Goal: Task Accomplishment & Management: Use online tool/utility

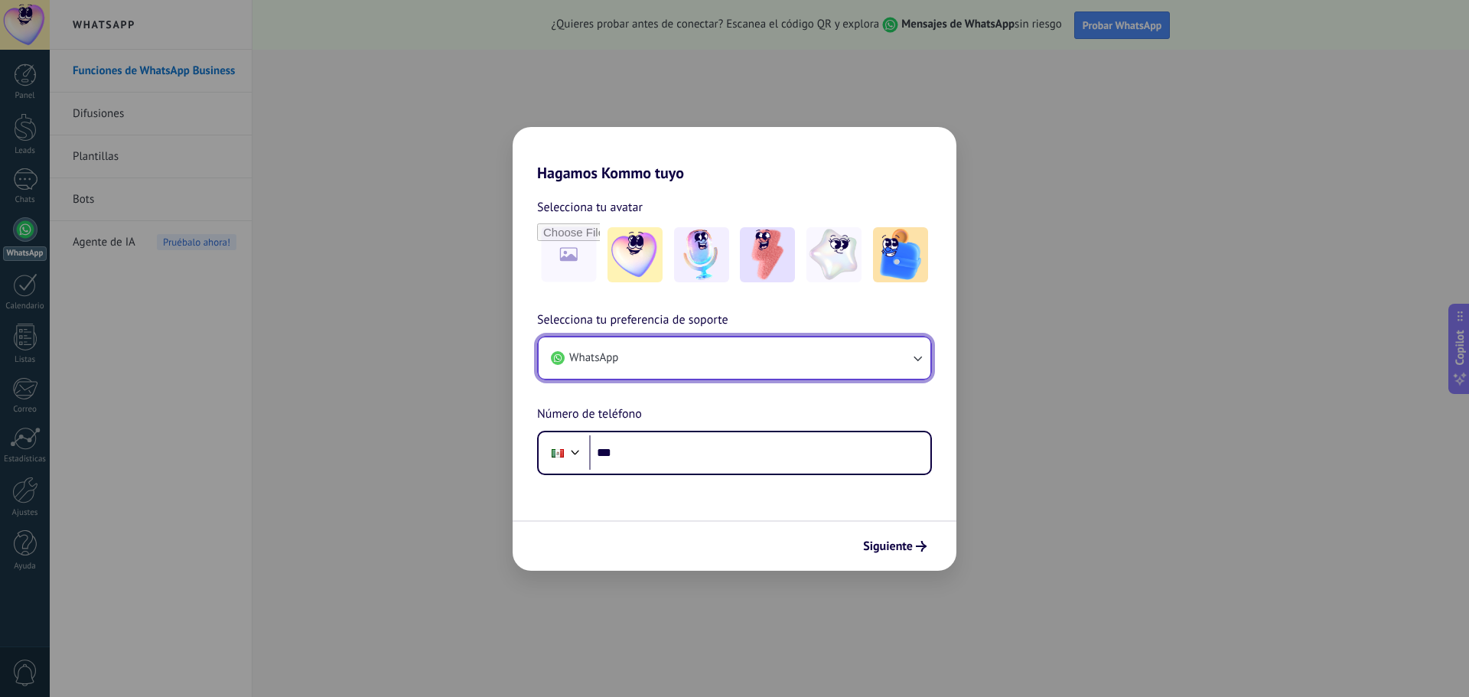
click at [693, 361] on button "WhatsApp" at bounding box center [735, 358] width 392 height 41
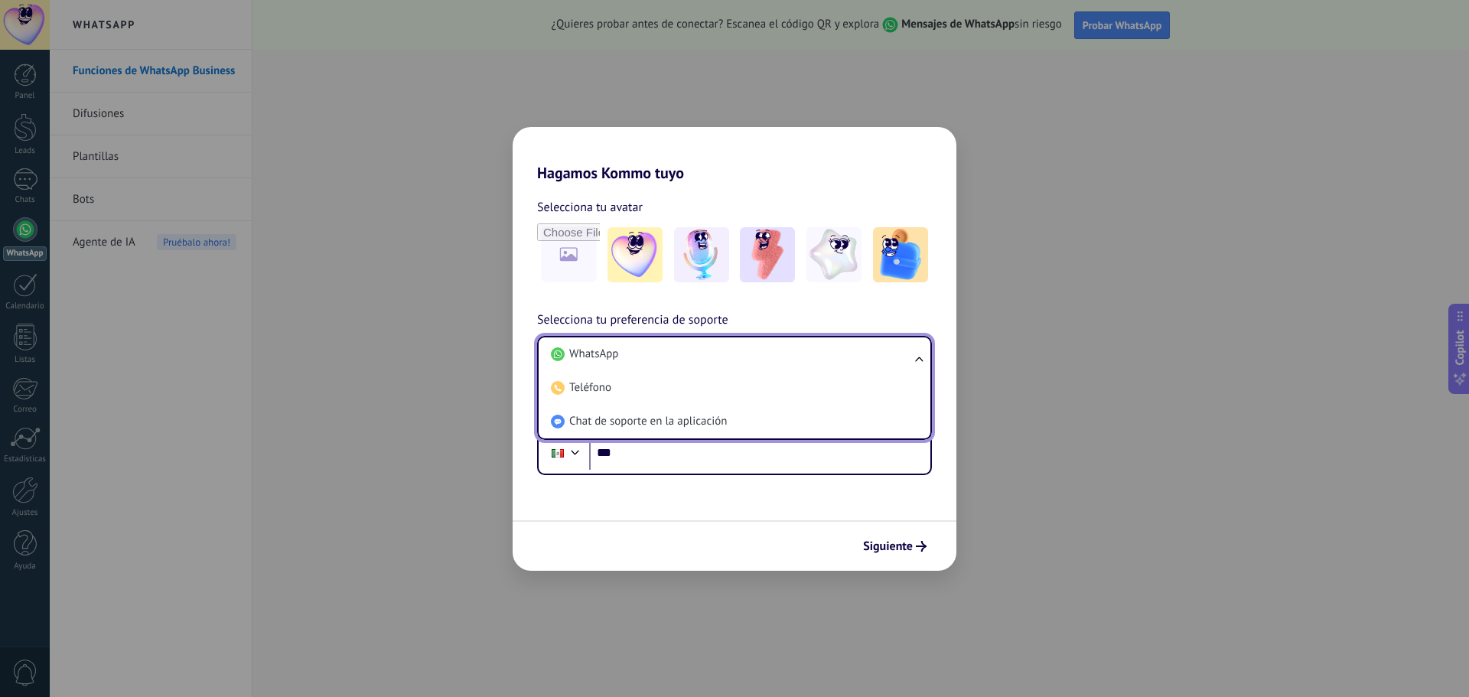
click at [752, 169] on h2 "Hagamos Kommo tuyo" at bounding box center [735, 154] width 444 height 55
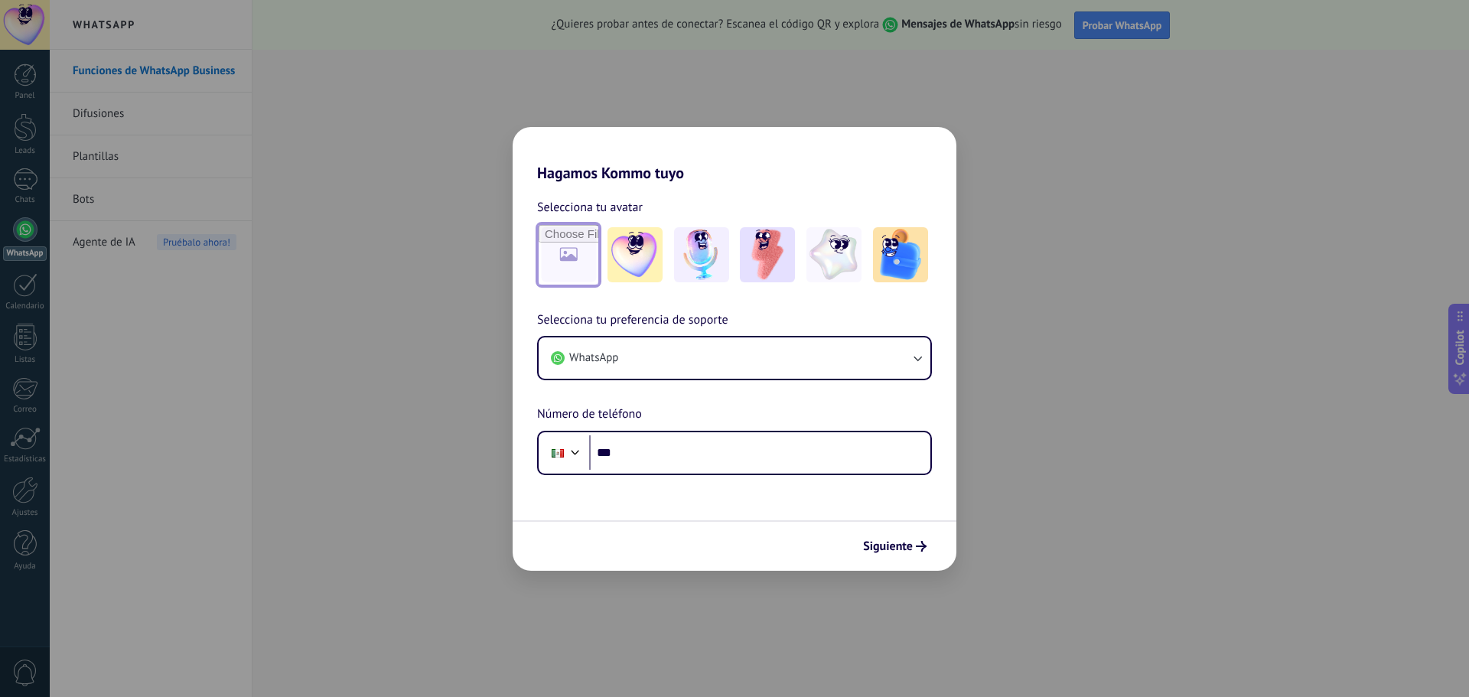
click at [558, 251] on input "file" at bounding box center [569, 255] width 60 height 60
type input "**********"
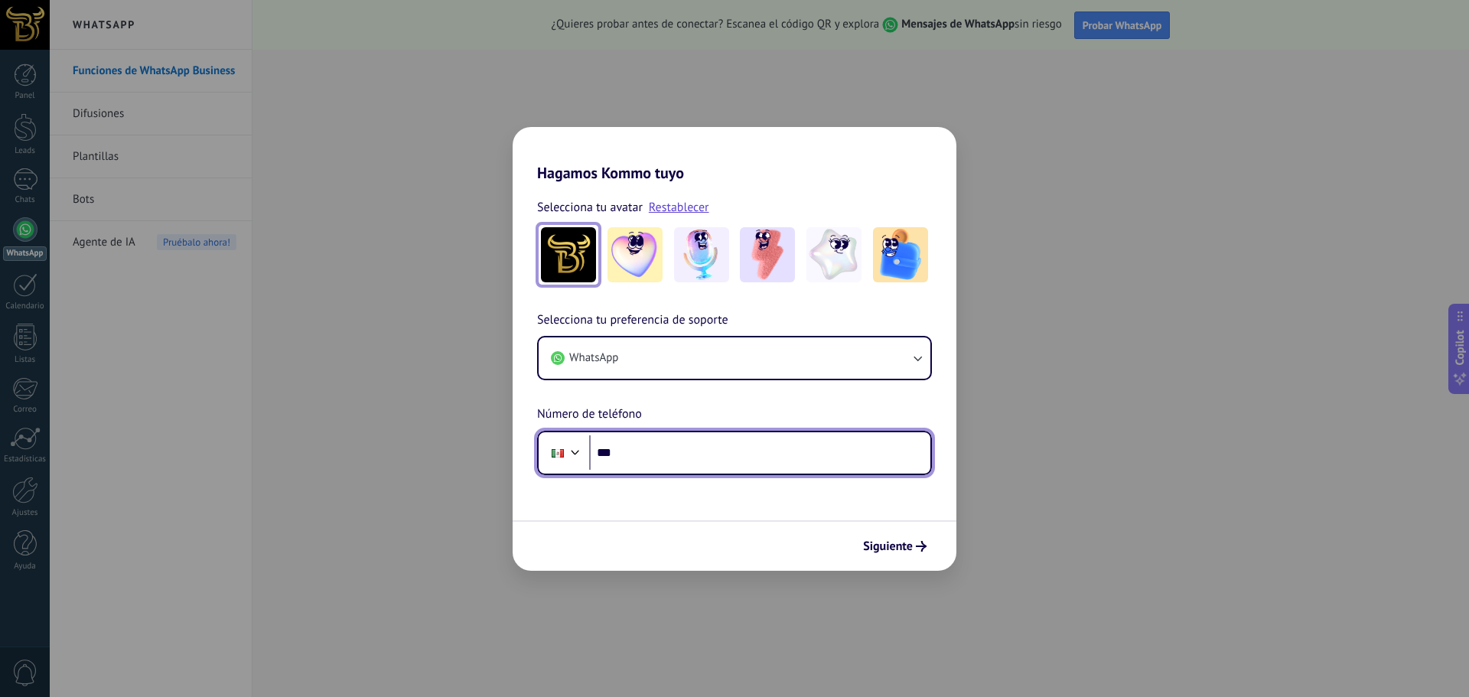
click at [654, 449] on input "***" at bounding box center [759, 452] width 341 height 35
type input "**********"
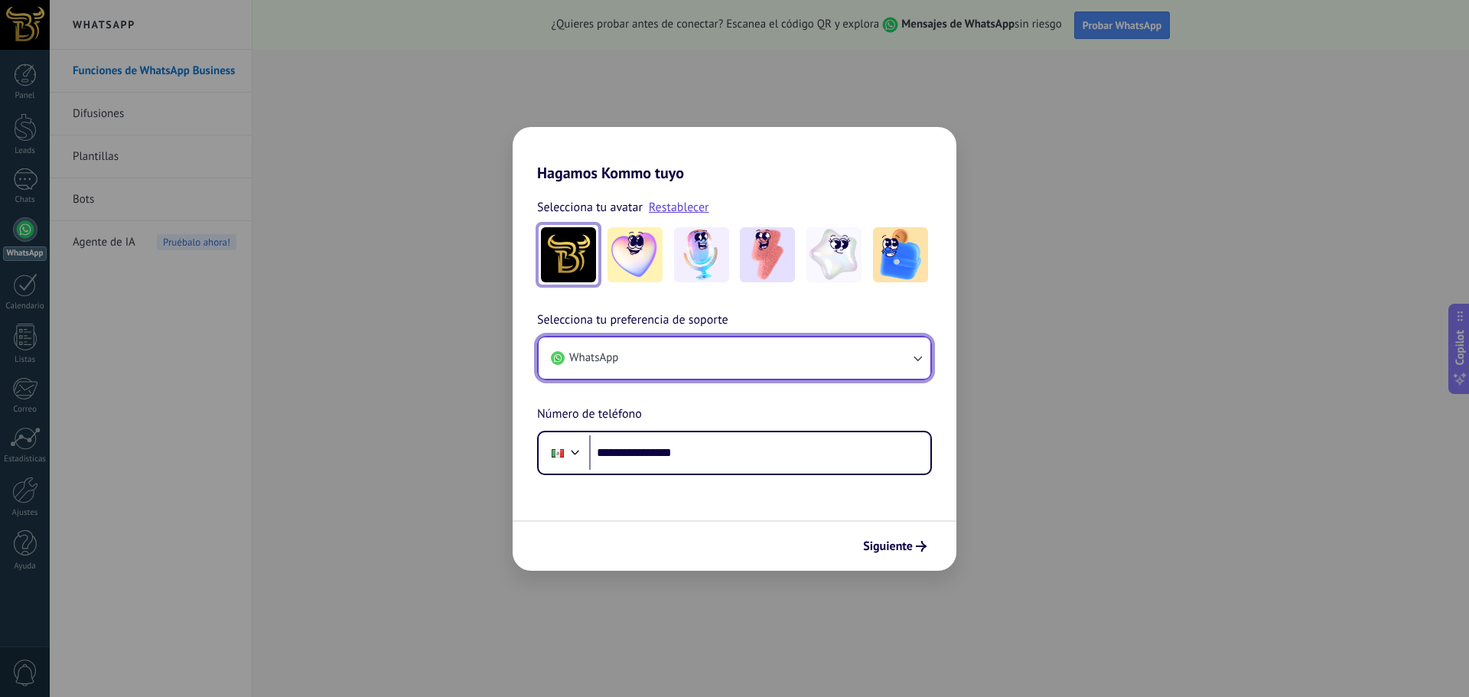
click at [859, 362] on button "WhatsApp" at bounding box center [735, 358] width 392 height 41
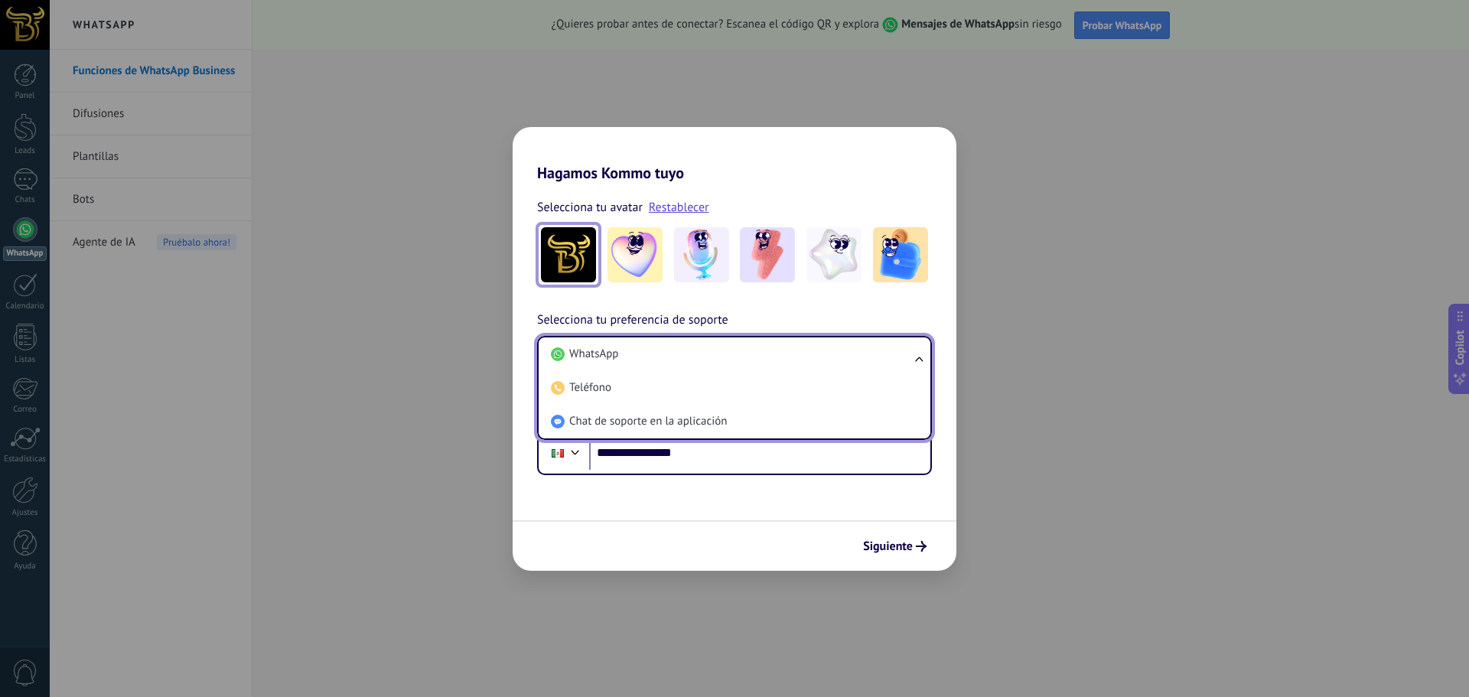
click at [859, 362] on li "WhatsApp" at bounding box center [731, 355] width 373 height 34
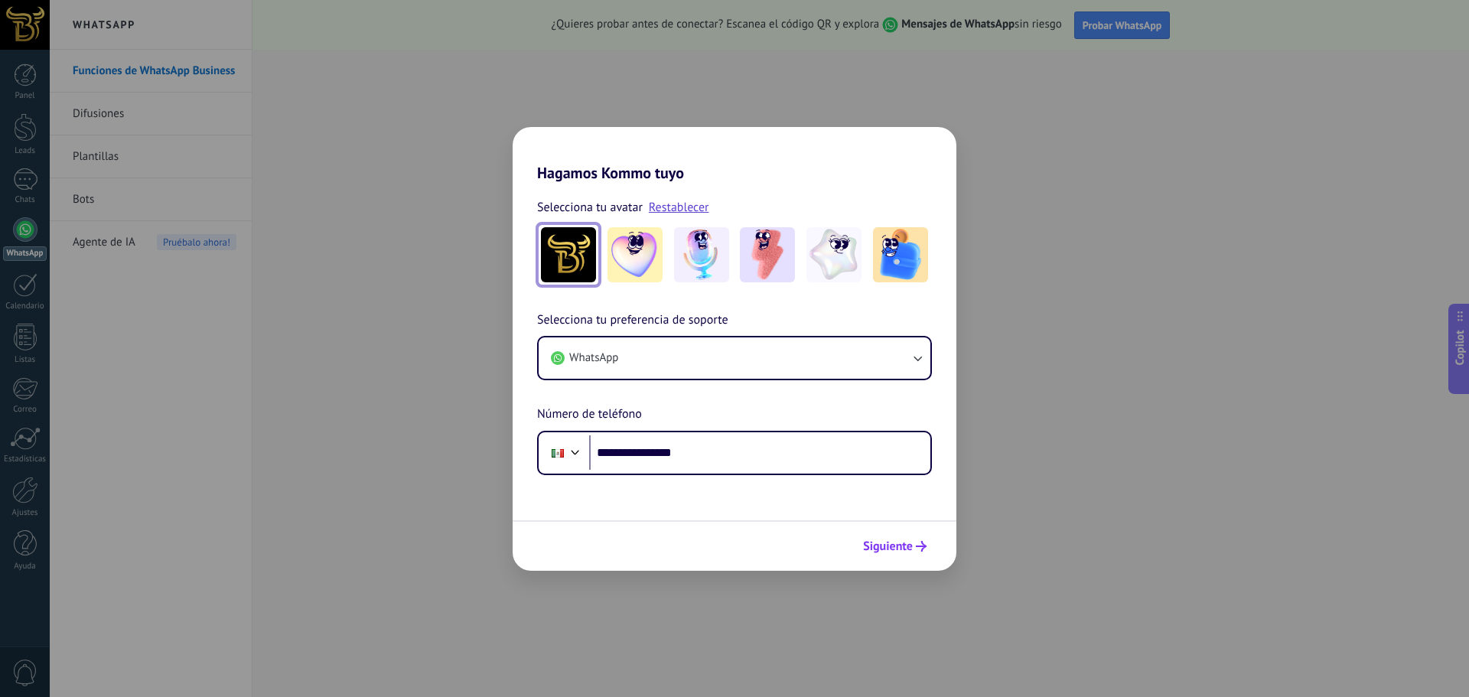
click at [905, 556] on button "Siguiente" at bounding box center [894, 546] width 77 height 26
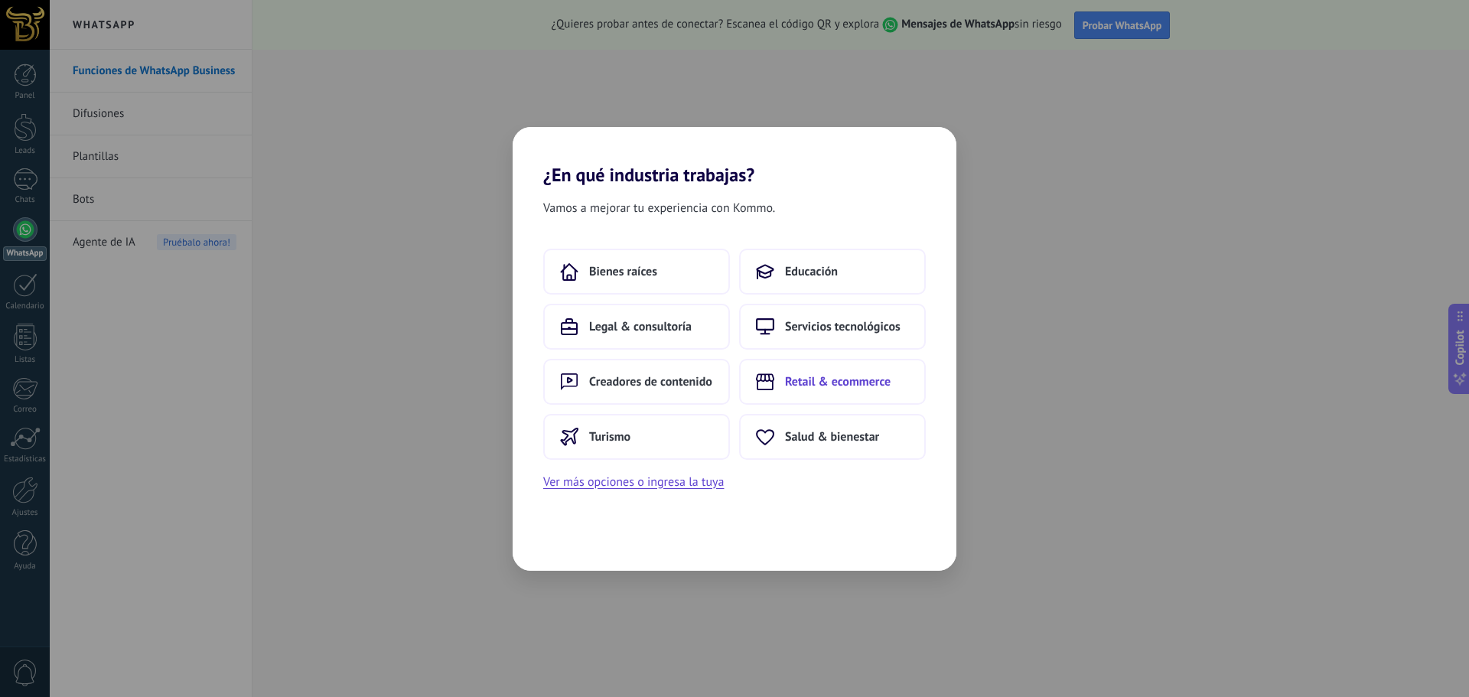
click at [837, 394] on button "Retail & ecommerce" at bounding box center [832, 382] width 187 height 46
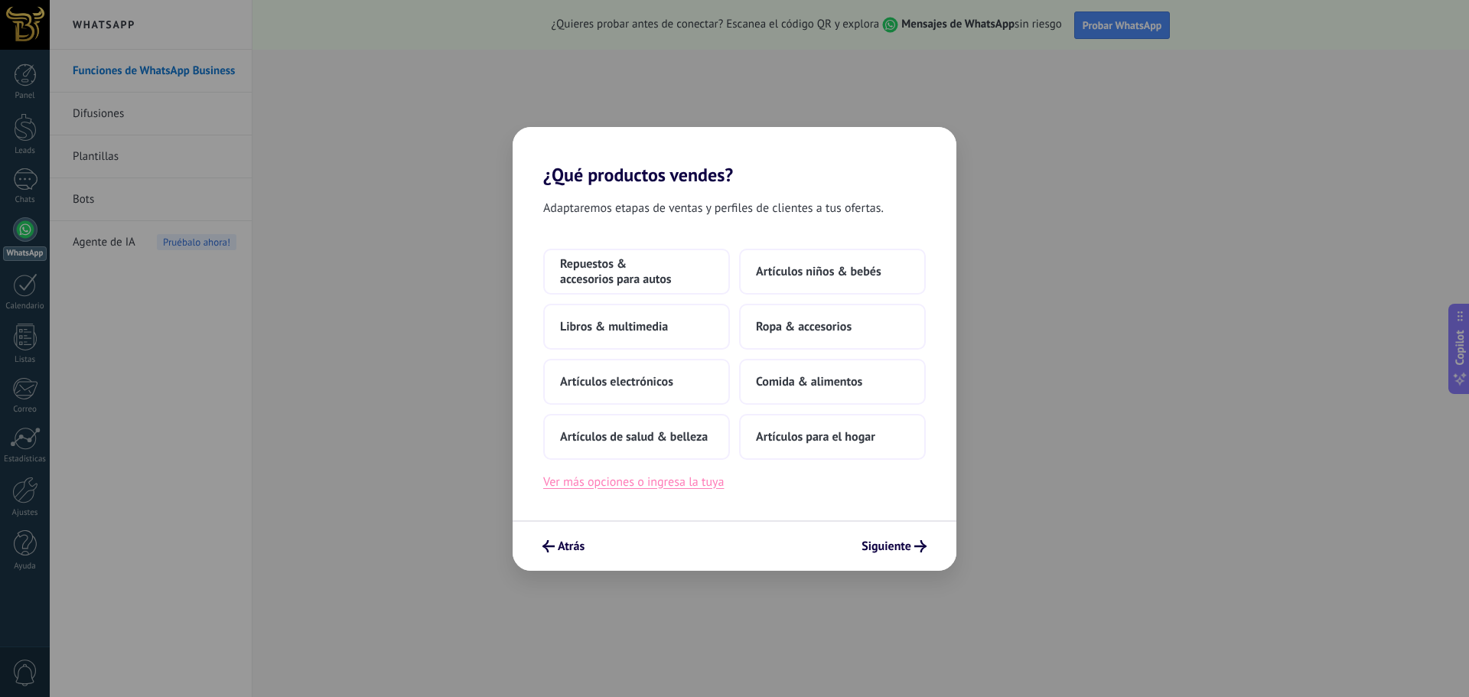
click at [637, 491] on button "Ver más opciones o ingresa la tuya" at bounding box center [633, 482] width 181 height 20
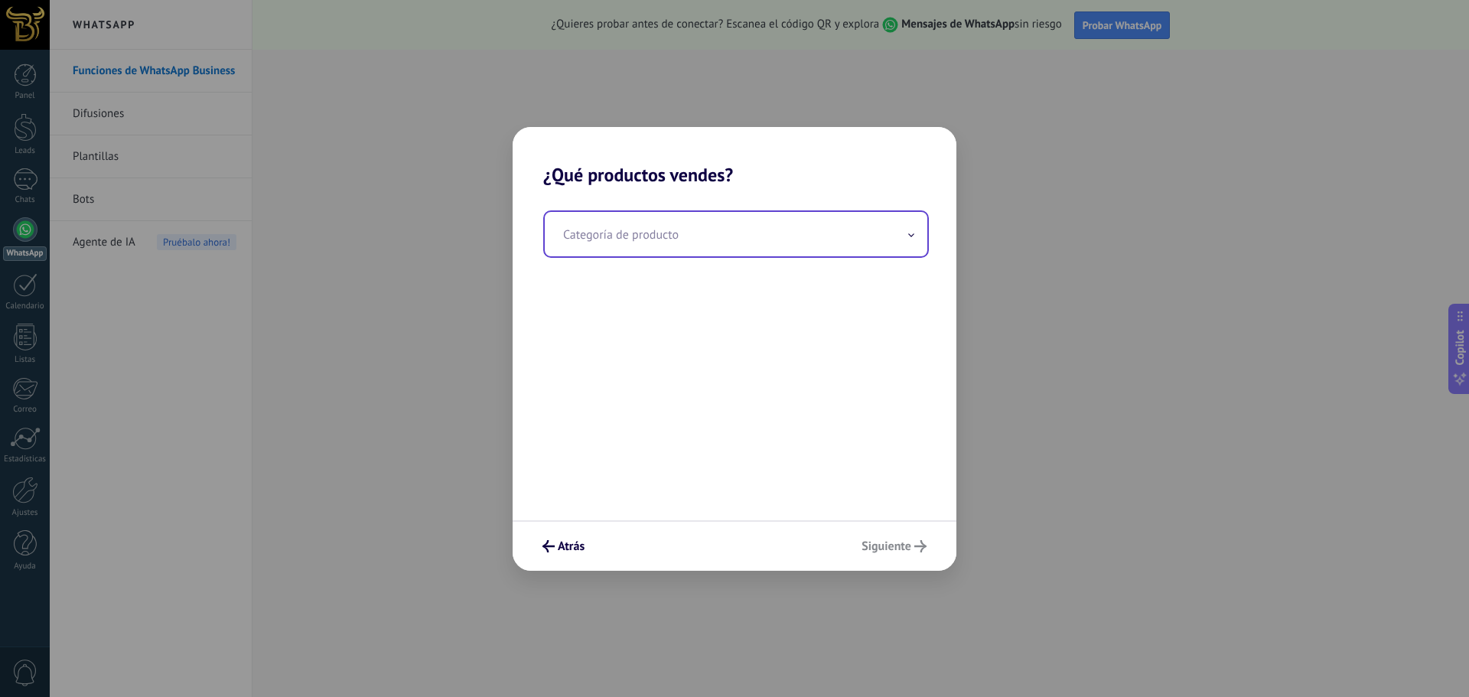
click at [645, 243] on input "text" at bounding box center [736, 234] width 383 height 44
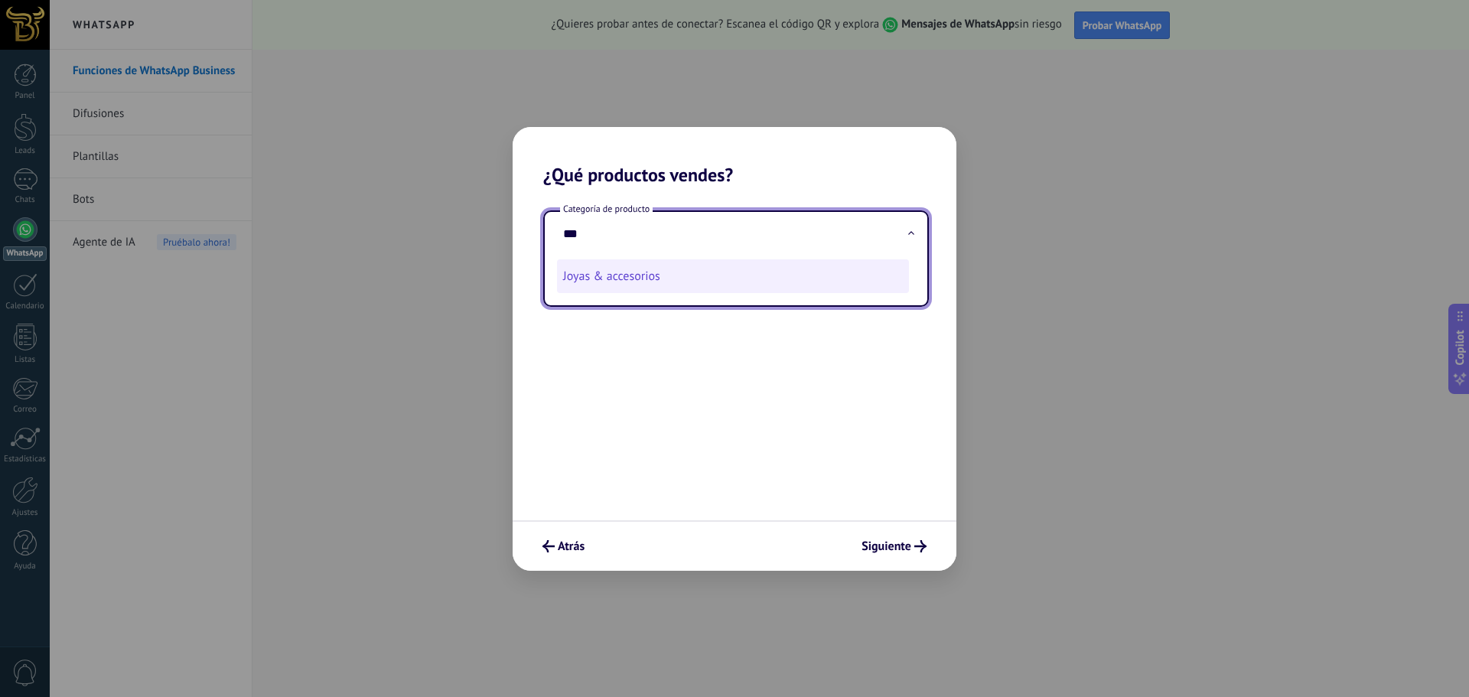
click at [722, 275] on li "Joyas & accesorios" at bounding box center [733, 276] width 352 height 34
type input "**********"
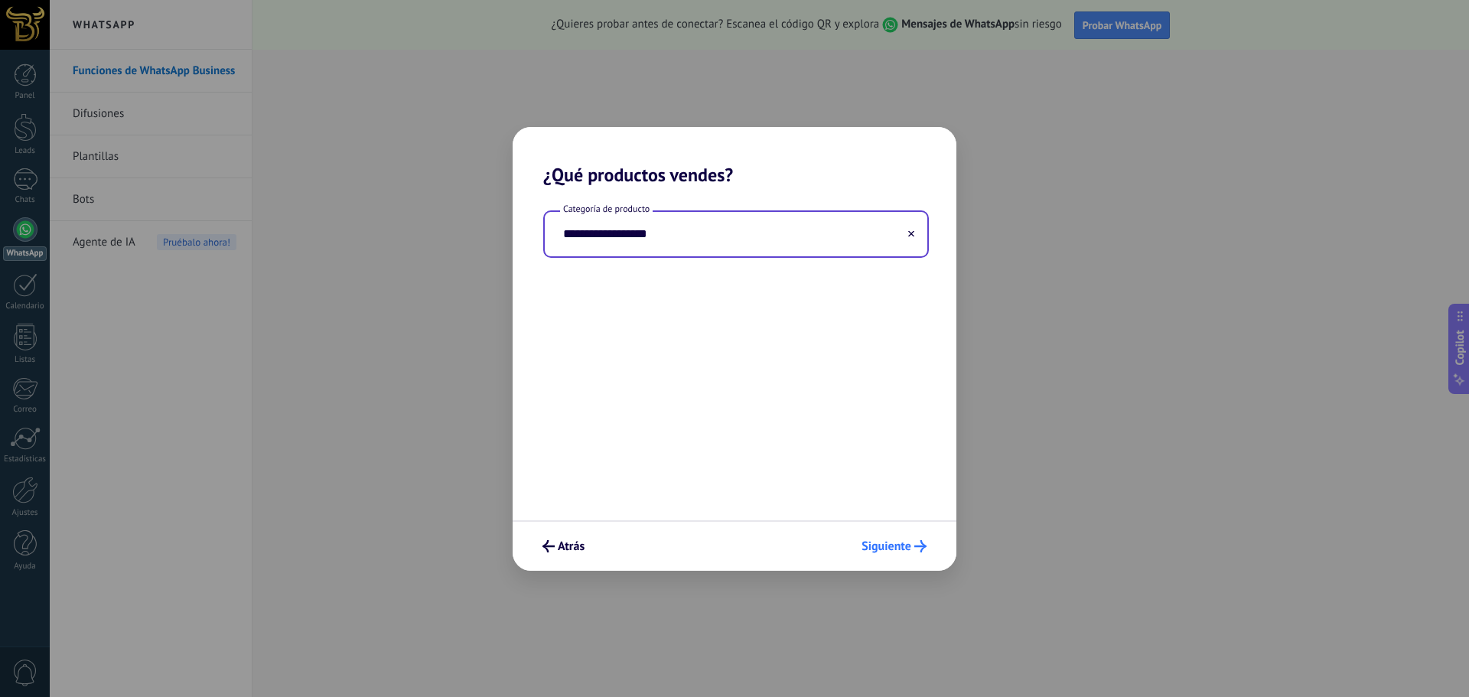
click at [900, 551] on span "Siguiente" at bounding box center [887, 546] width 50 height 11
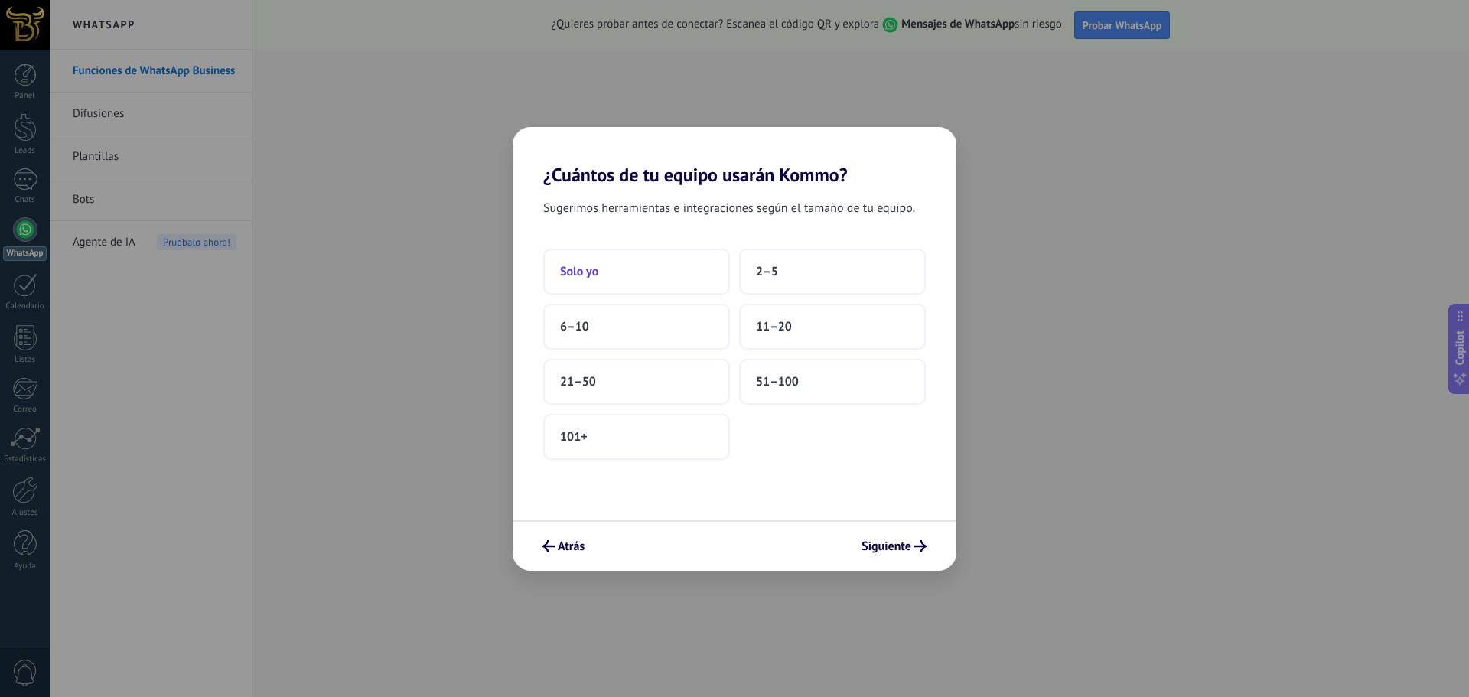
click at [687, 277] on button "Solo yo" at bounding box center [636, 272] width 187 height 46
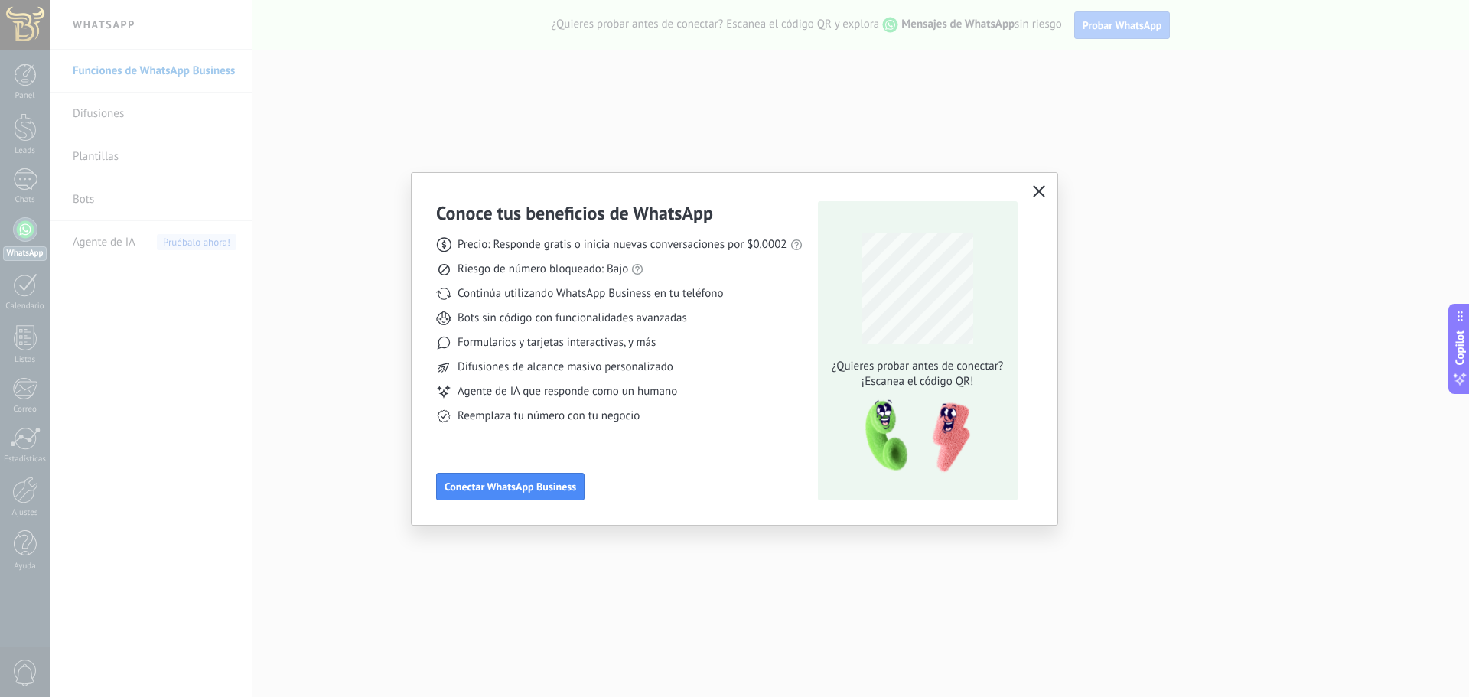
click at [1039, 192] on use "button" at bounding box center [1038, 190] width 11 height 11
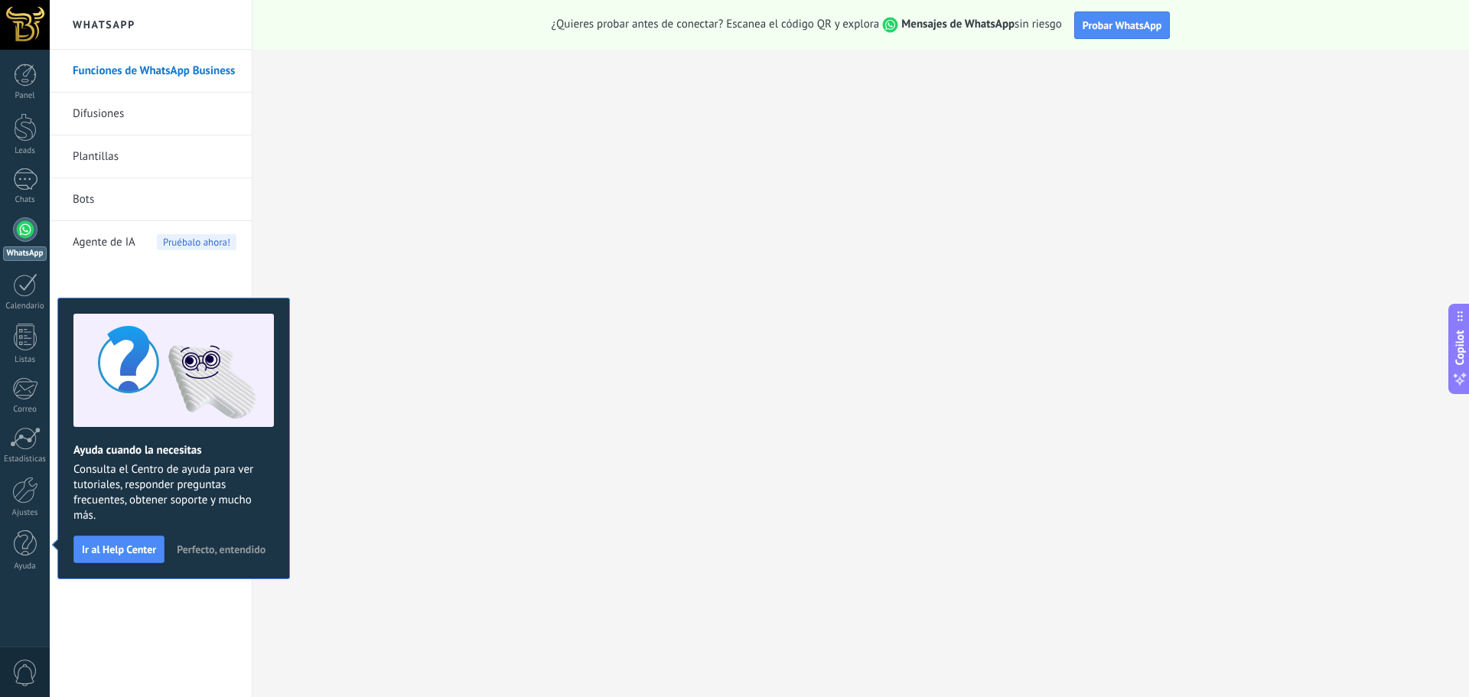
click at [202, 554] on span "Perfecto, entendido" at bounding box center [221, 549] width 89 height 11
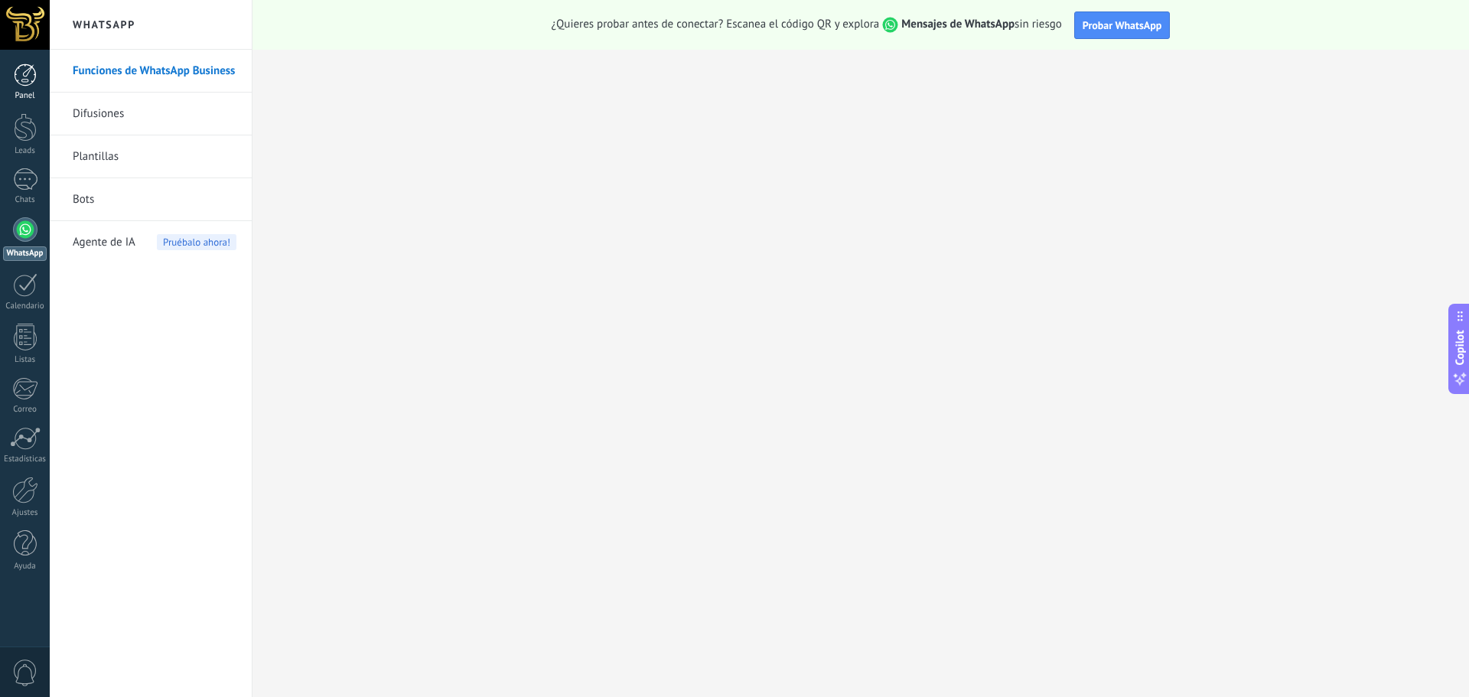
click at [21, 93] on div "Panel" at bounding box center [25, 96] width 44 height 10
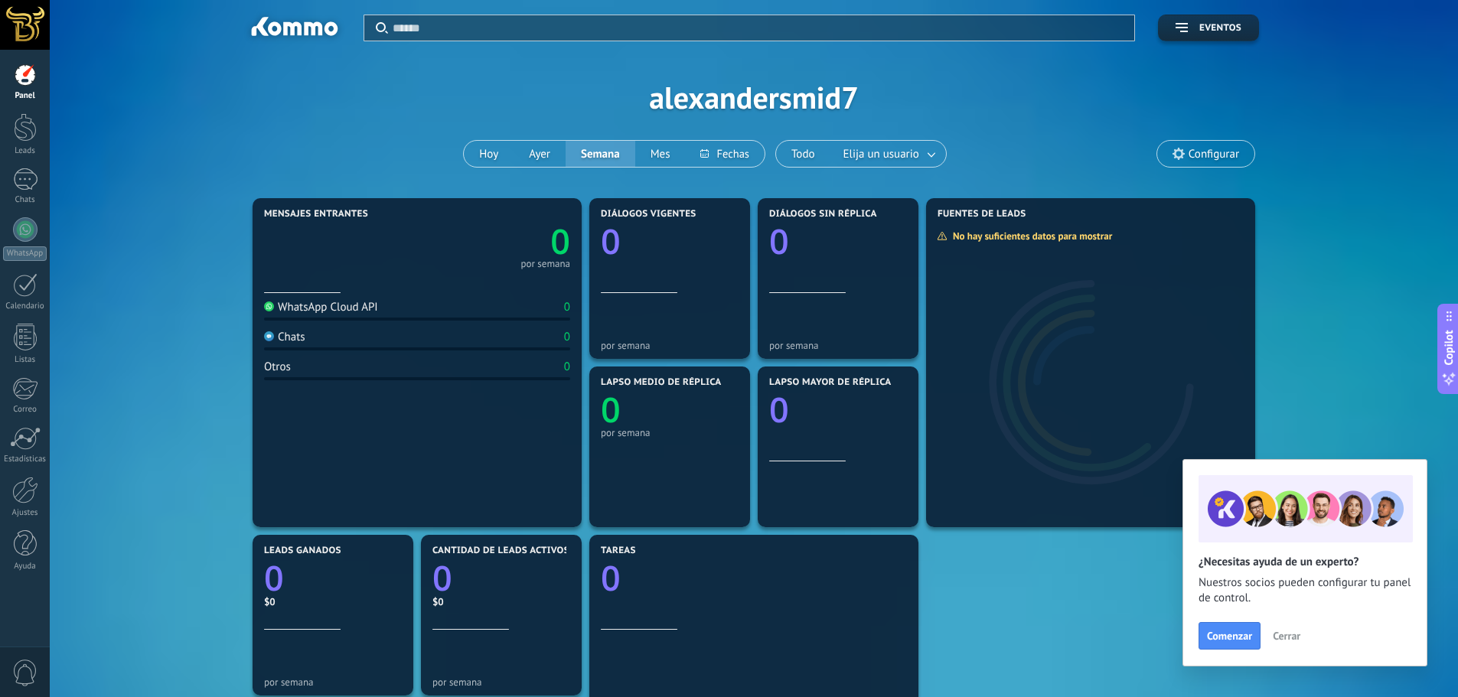
click at [1280, 629] on button "Cerrar" at bounding box center [1286, 636] width 41 height 23
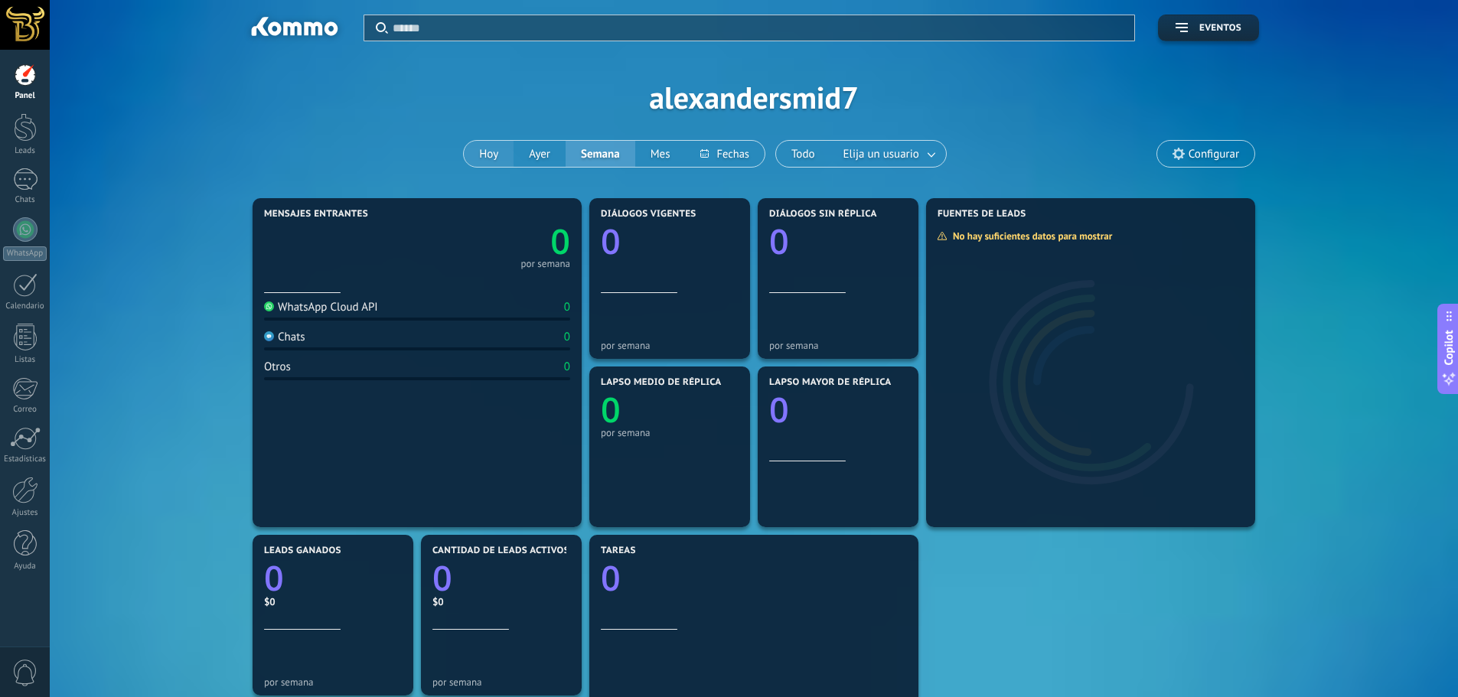
click at [471, 148] on button "Hoy" at bounding box center [489, 154] width 50 height 26
click at [559, 152] on button "Ayer" at bounding box center [540, 154] width 52 height 26
click at [599, 153] on button "Semana" at bounding box center [601, 154] width 70 height 26
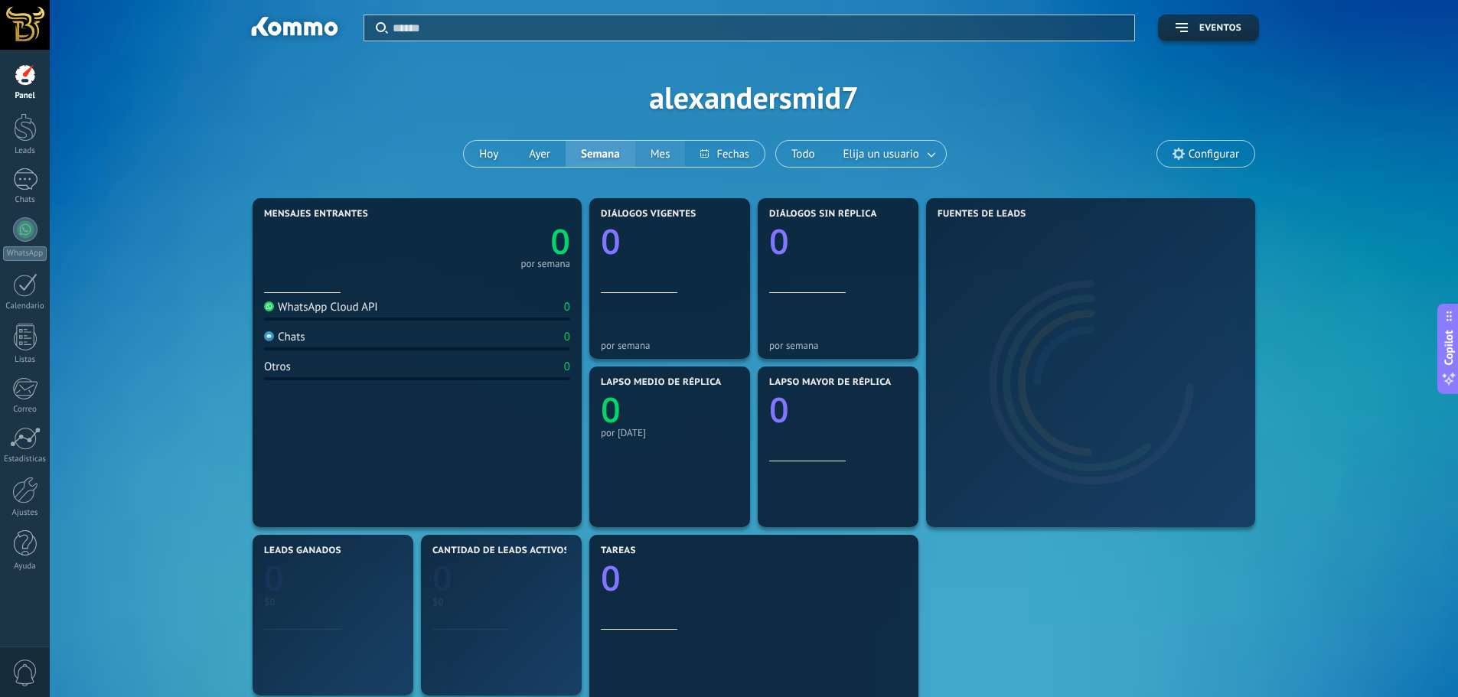
click at [661, 162] on button "Mes" at bounding box center [660, 154] width 51 height 26
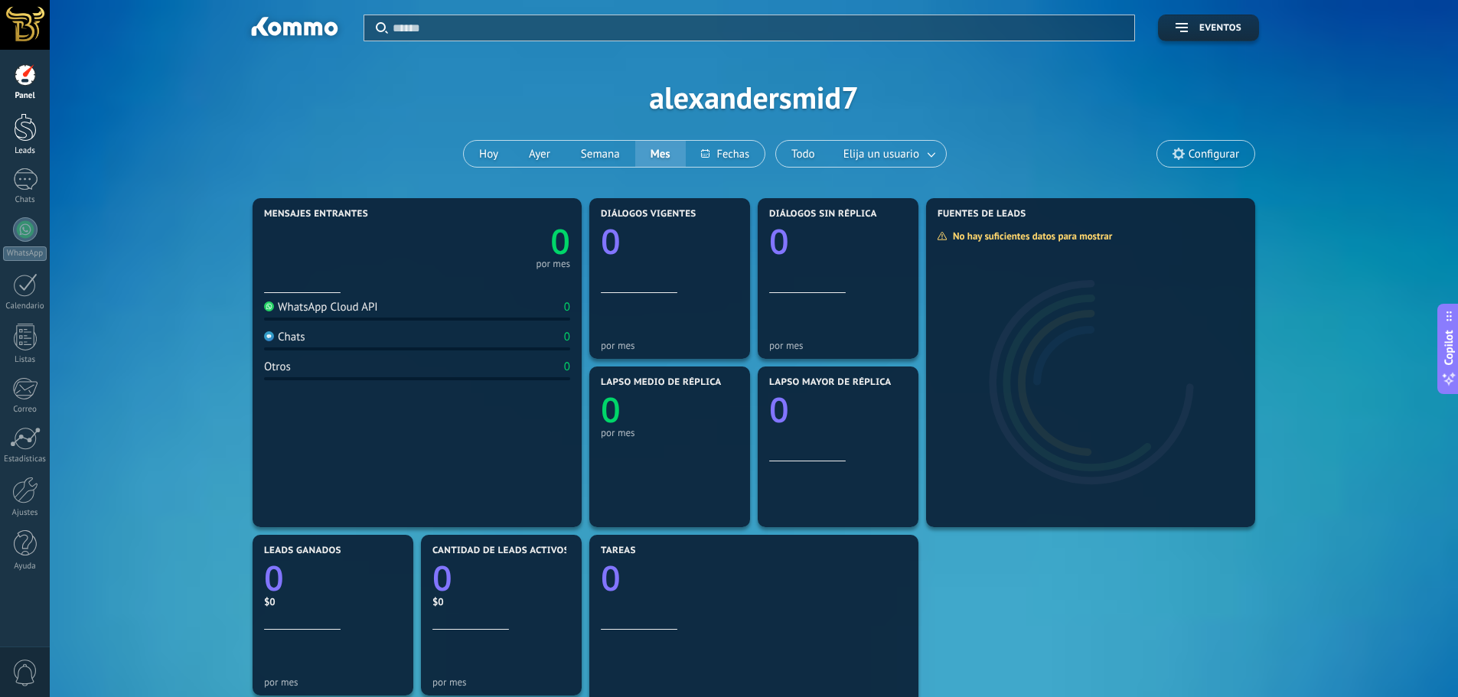
click at [21, 136] on div at bounding box center [25, 127] width 23 height 28
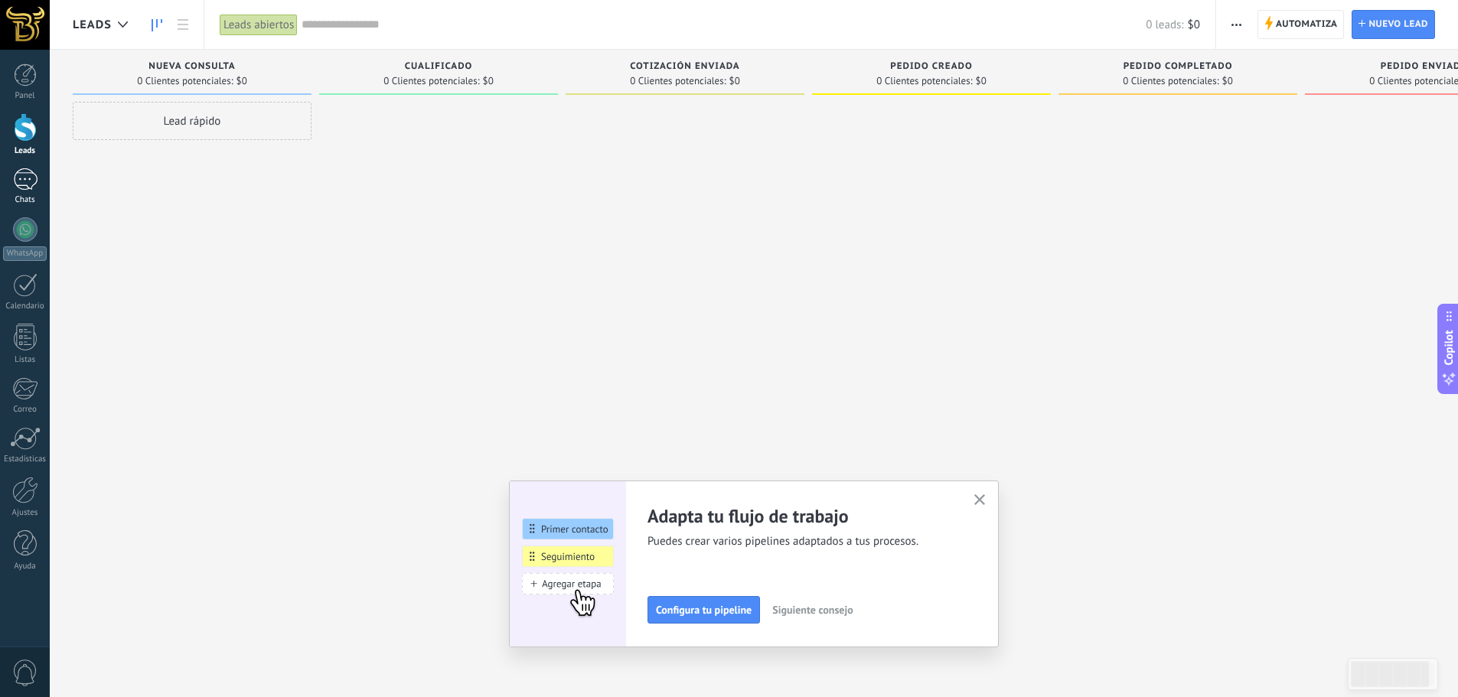
click at [25, 181] on div at bounding box center [25, 179] width 24 height 22
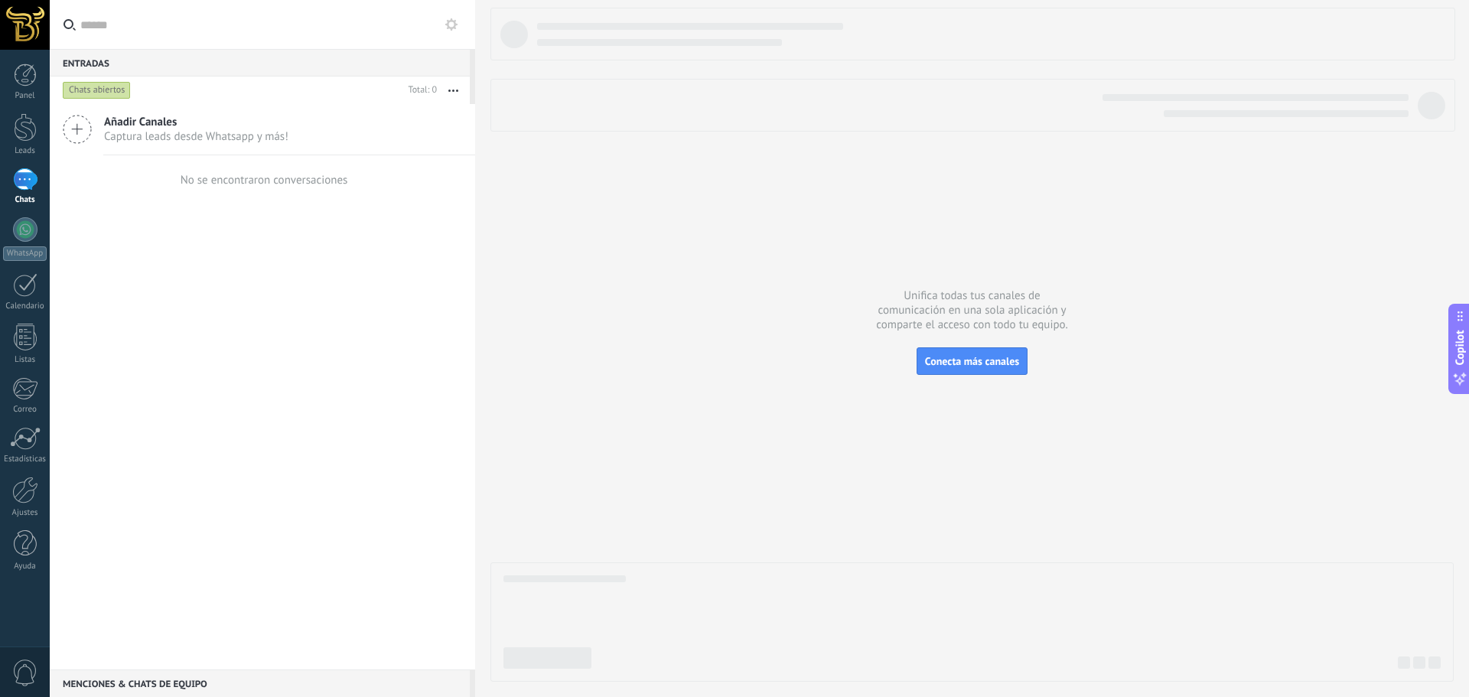
click at [198, 130] on span "Captura leads desde Whatsapp y más!" at bounding box center [196, 136] width 184 height 15
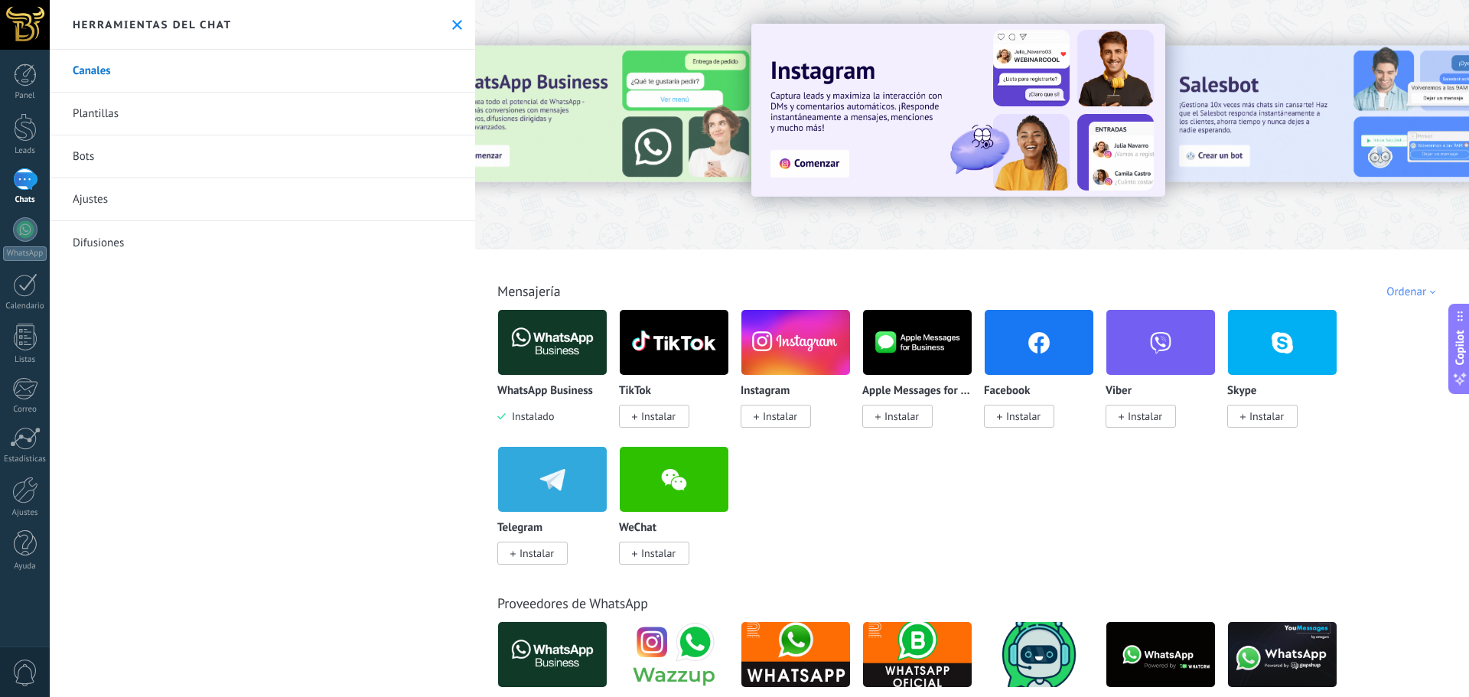
click at [773, 422] on span "Instalar" at bounding box center [780, 416] width 34 height 14
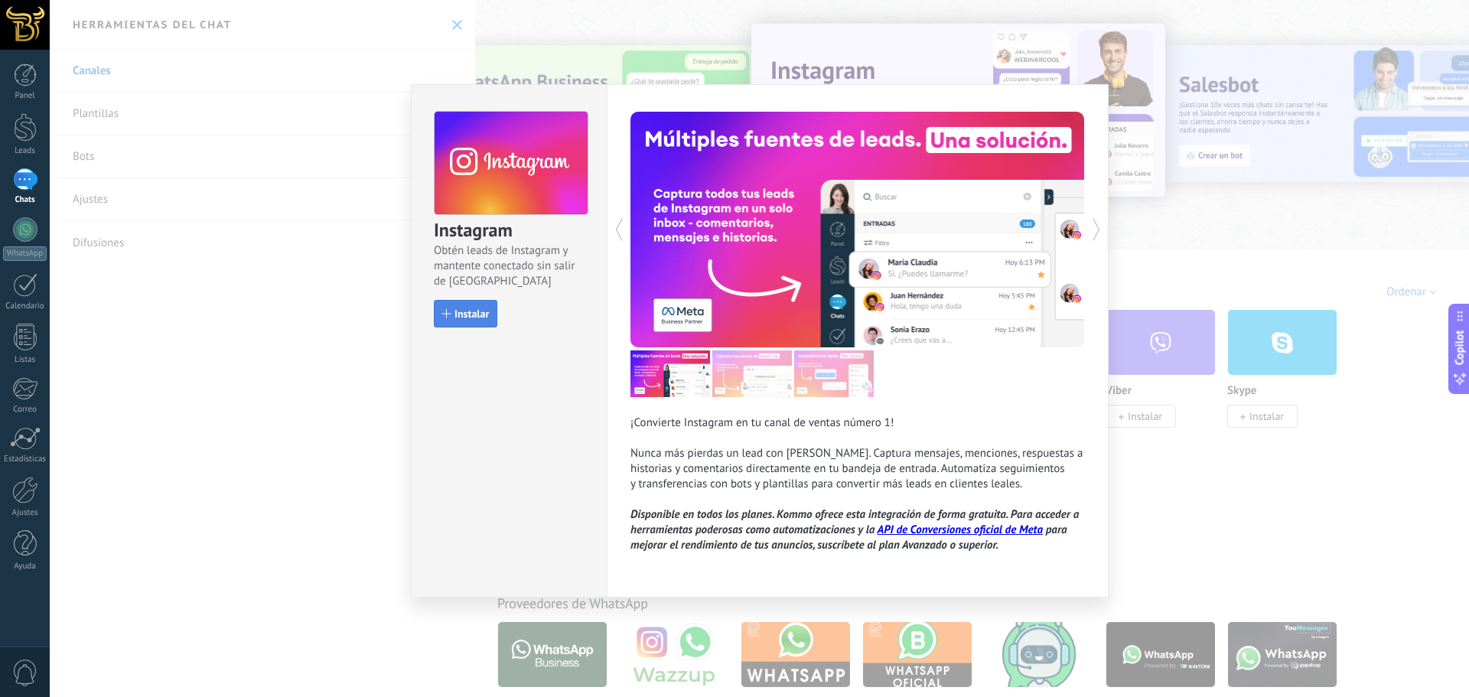
click at [478, 304] on button "Instalar" at bounding box center [466, 314] width 64 height 28
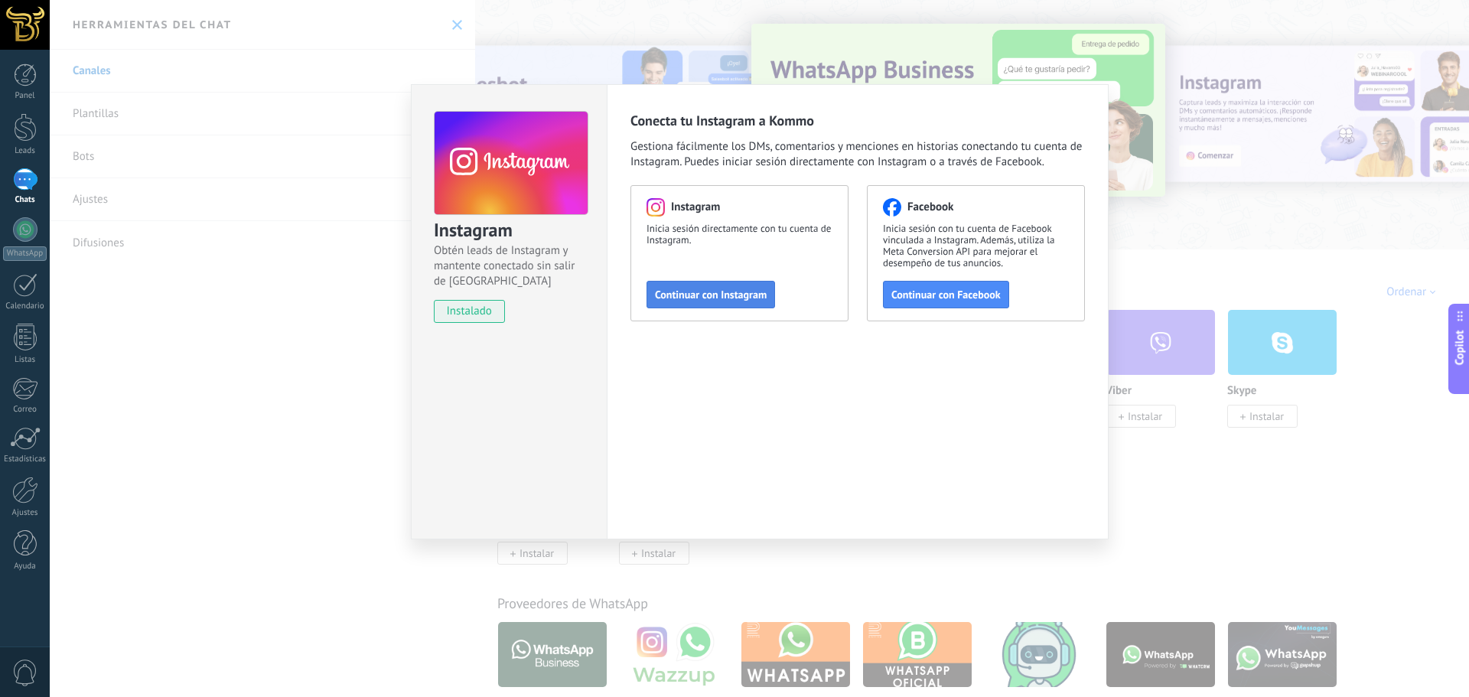
click at [699, 287] on button "Continuar con Instagram" at bounding box center [711, 295] width 129 height 28
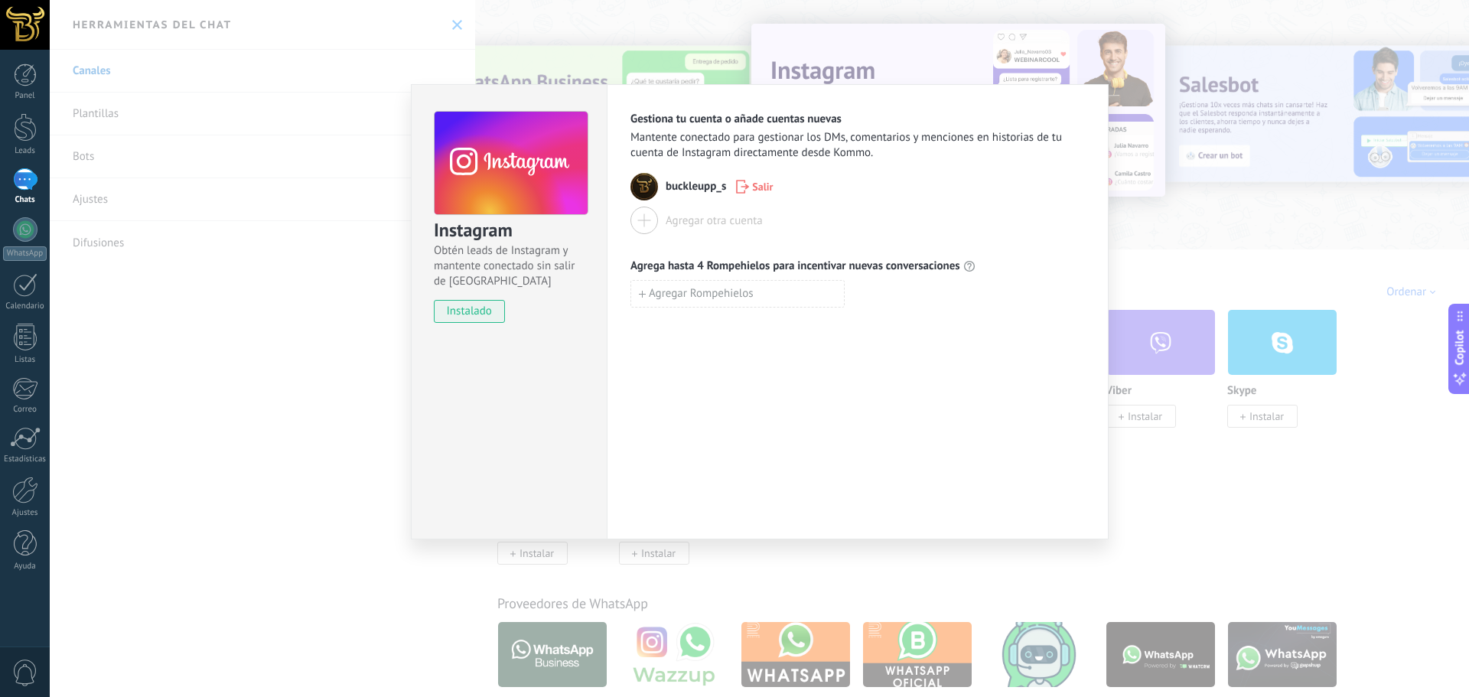
click at [660, 222] on button "Agregar otra cuenta" at bounding box center [697, 221] width 132 height 28
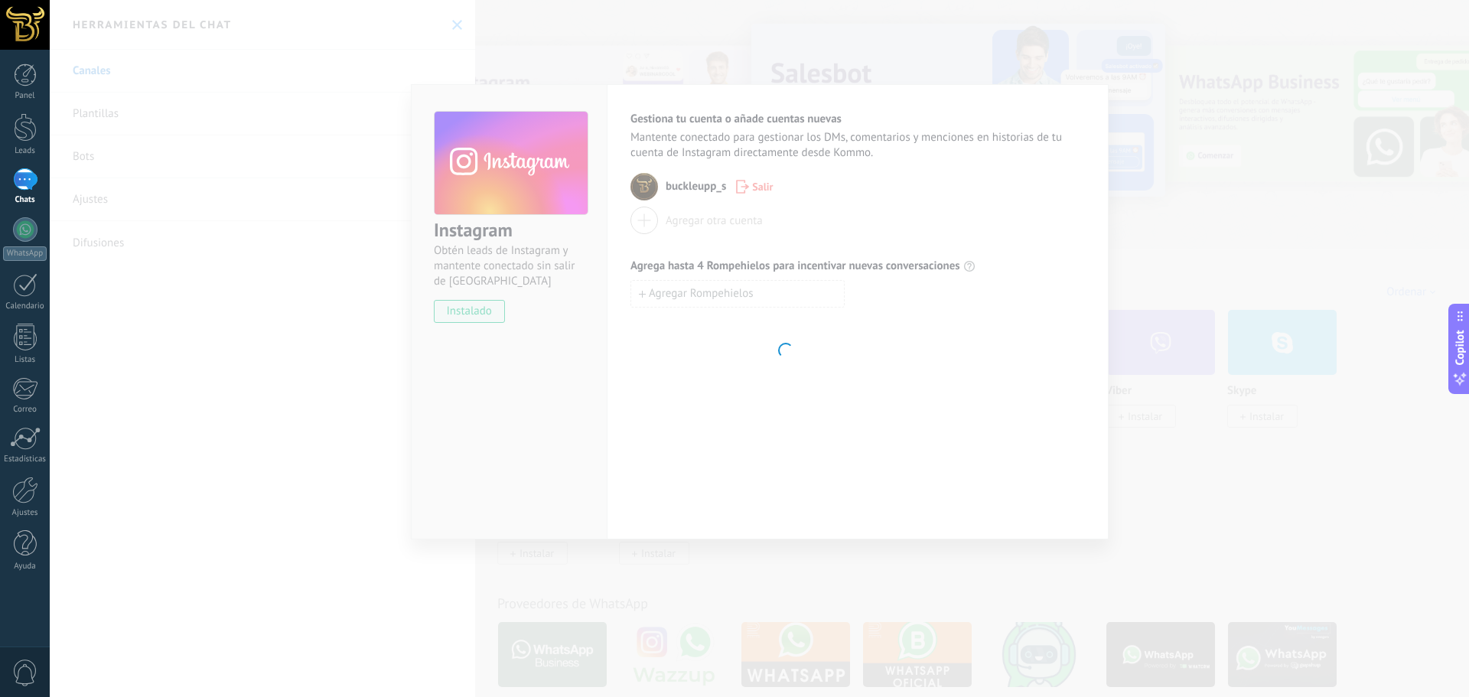
click at [965, 363] on body ".abccls-1,.abccls-2{fill-rule:evenodd}.abccls-2{fill:#fff} .abfcls-1{fill:none}…" at bounding box center [734, 348] width 1469 height 697
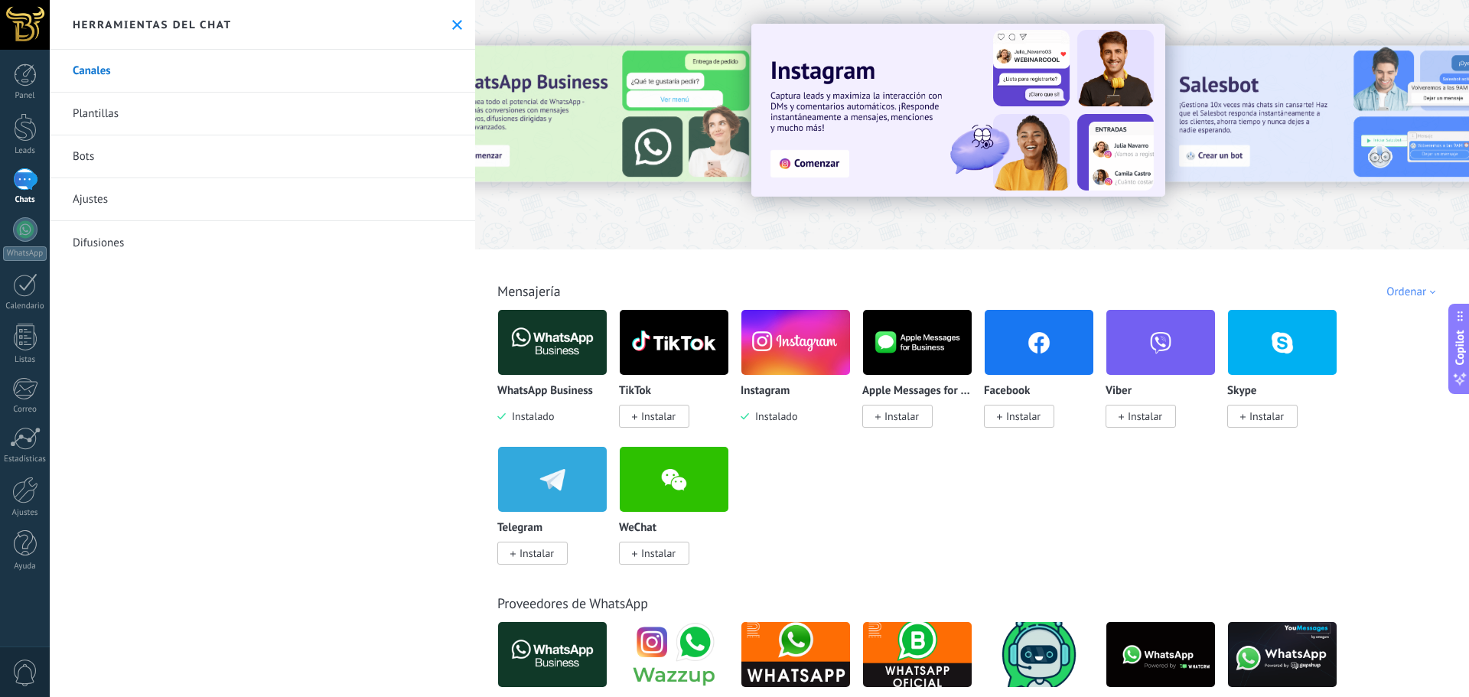
click at [1094, 510] on div "WhatsApp Business Instalado TikTok Instalar Instagram Instalado Apple Messages …" at bounding box center [980, 446] width 966 height 274
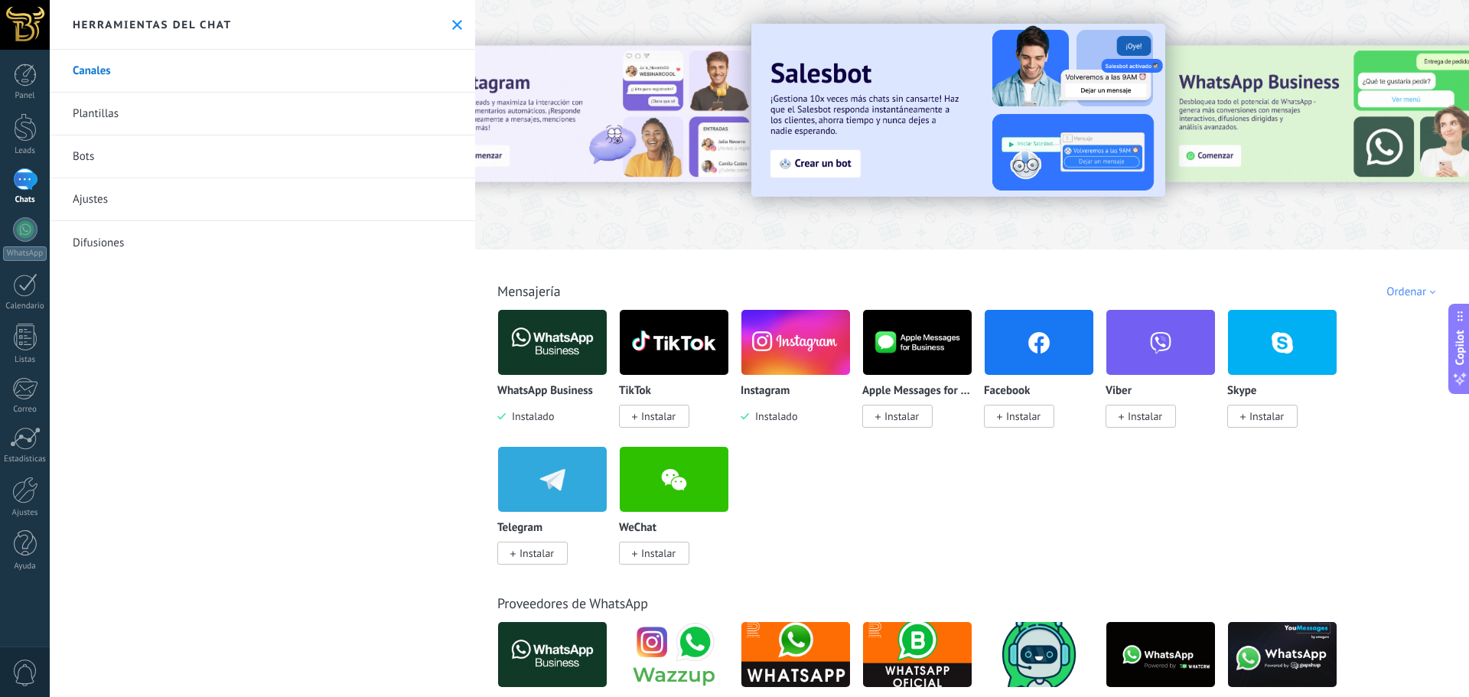
click at [1008, 424] on span "Instalar" at bounding box center [1019, 416] width 70 height 23
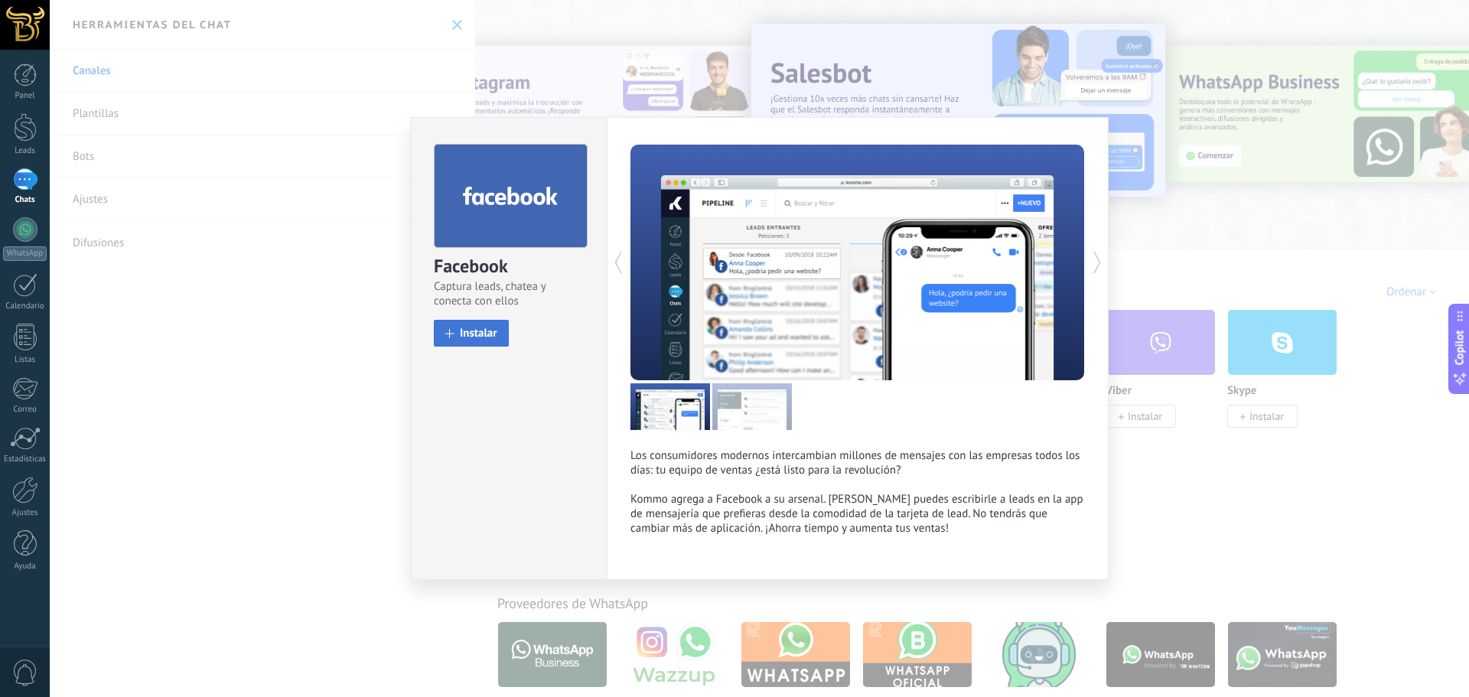
click at [475, 329] on span "Instalar" at bounding box center [479, 333] width 38 height 11
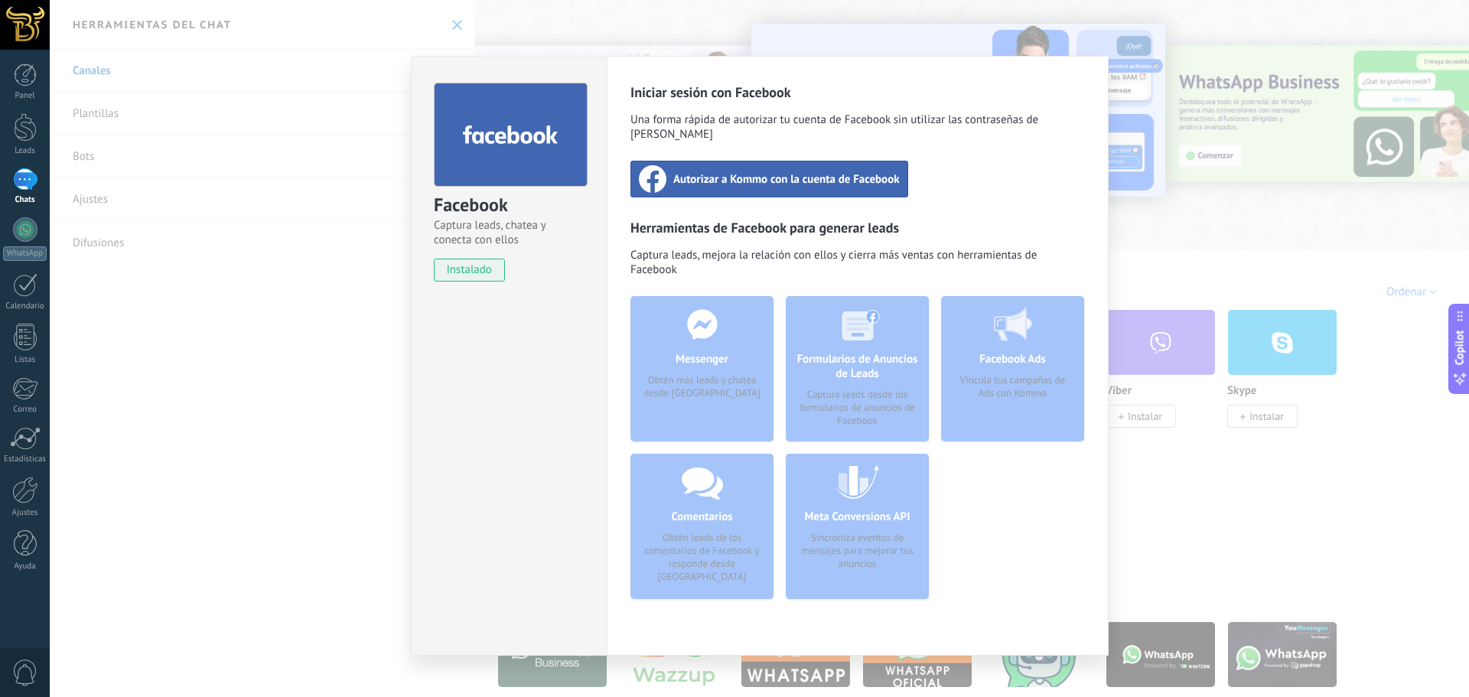
click at [739, 174] on div "Autorizar a Kommo con la cuenta de Facebook" at bounding box center [770, 179] width 278 height 37
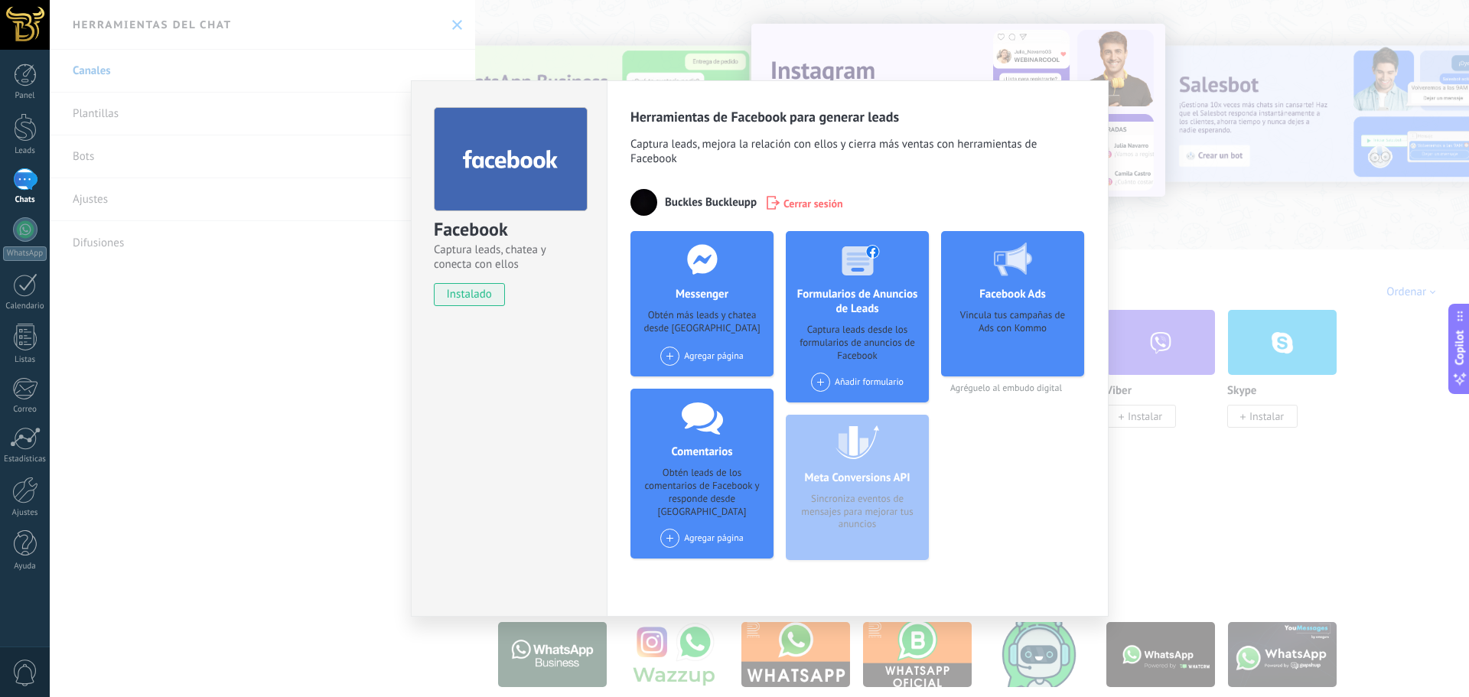
click at [308, 385] on div "Facebook Captura leads, chatea y conecta con ellos instalado Desinstalar Herram…" at bounding box center [760, 348] width 1420 height 697
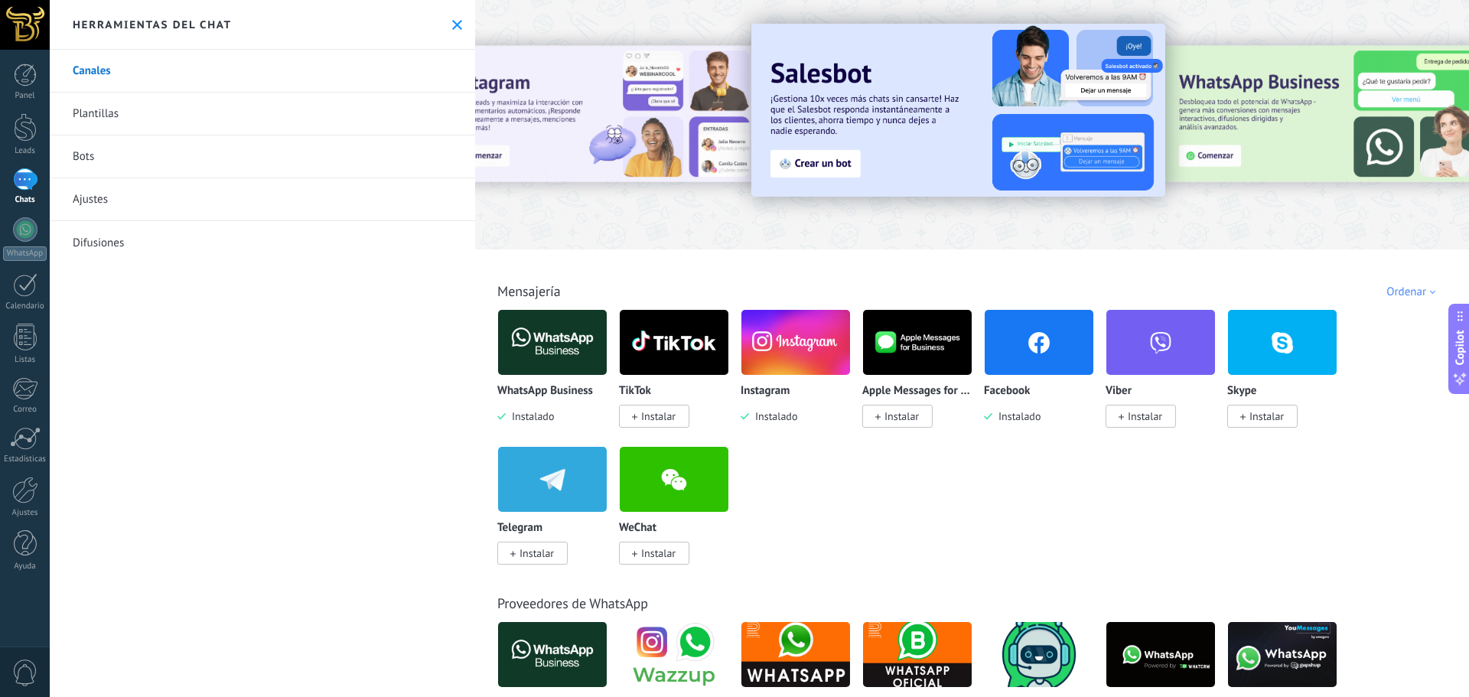
click at [653, 418] on span "Instalar" at bounding box center [658, 416] width 34 height 14
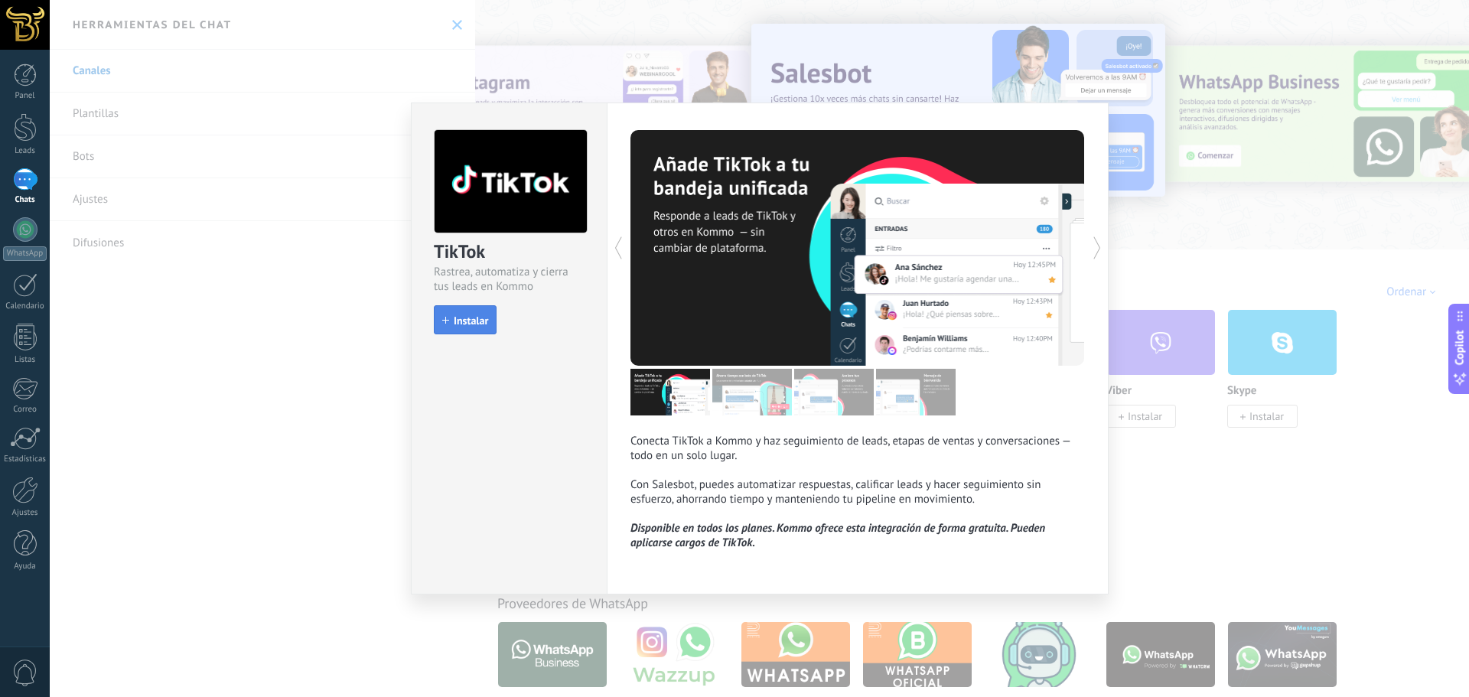
click at [458, 329] on button "Instalar" at bounding box center [465, 319] width 63 height 29
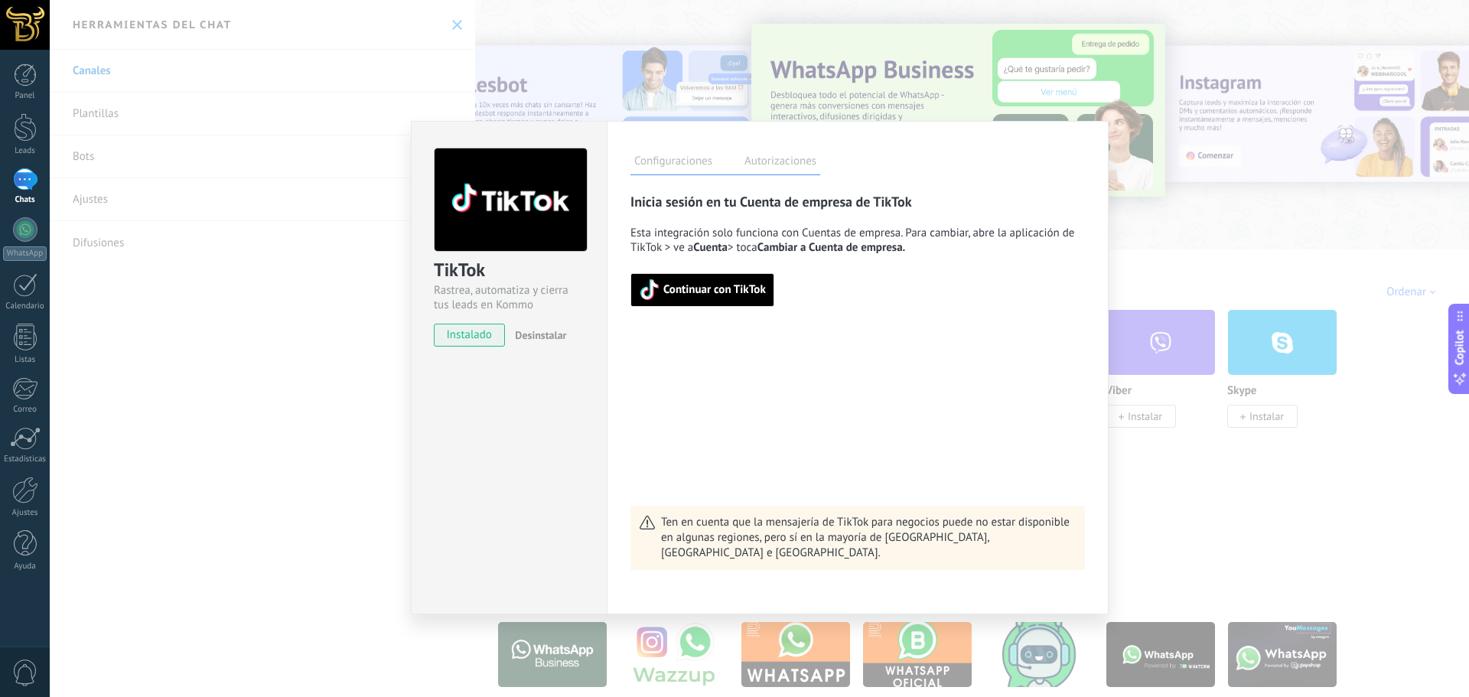
click at [718, 292] on span "Continuar con TikTok" at bounding box center [715, 290] width 103 height 11
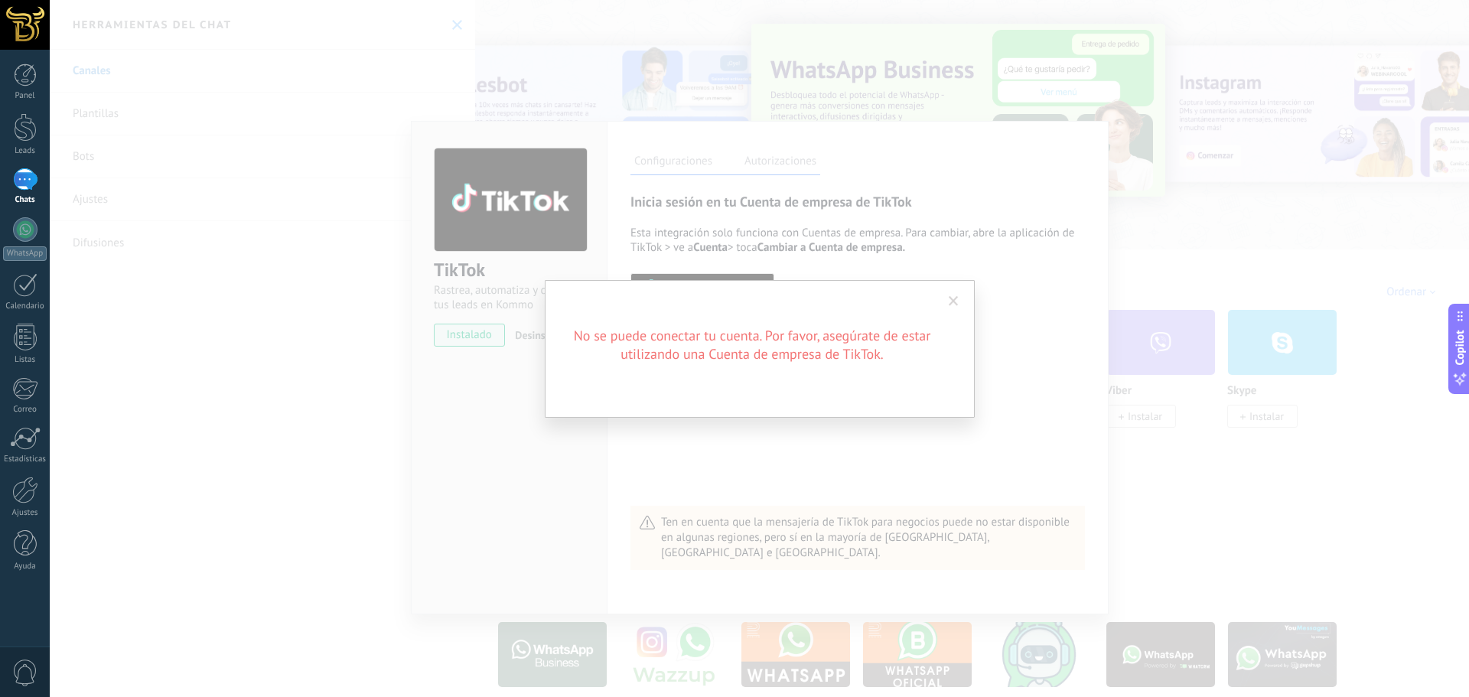
click at [882, 354] on h2 "No se puede conectar tu cuenta. Por favor, asegúrate de estar utilizando una Cu…" at bounding box center [752, 345] width 367 height 37
click at [954, 302] on span at bounding box center [954, 301] width 10 height 11
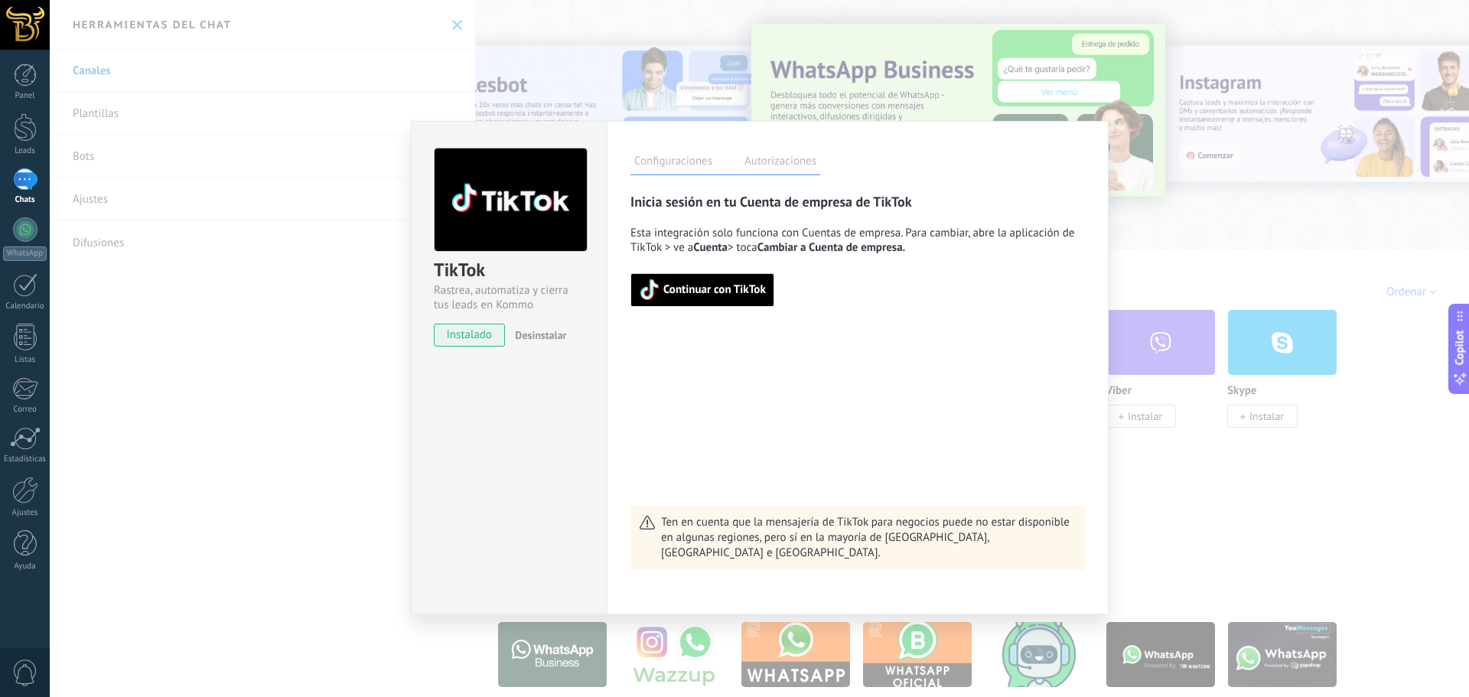
click at [1181, 446] on div "TikTok Rastrea, automatiza y cierra tus leads en Kommo instalado Desinstalar Co…" at bounding box center [760, 348] width 1420 height 697
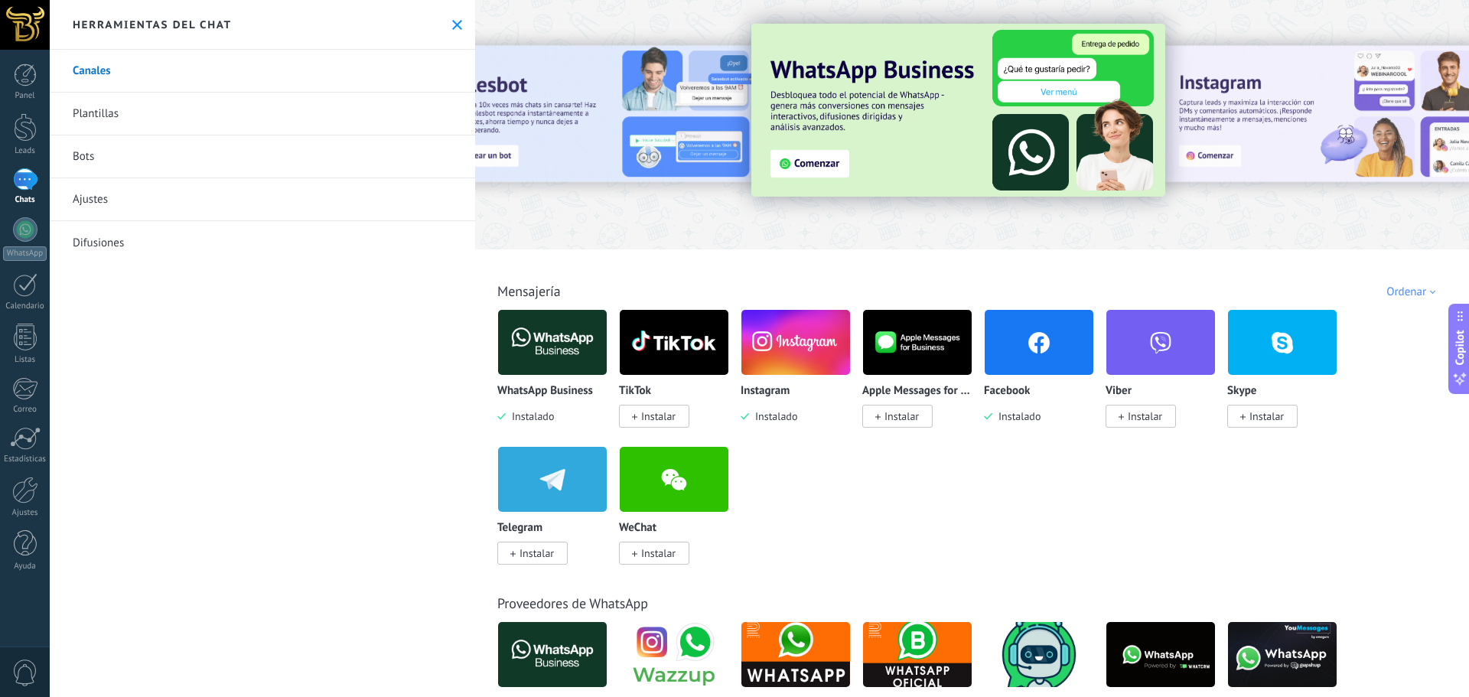
click at [451, 21] on button at bounding box center [457, 24] width 13 height 13
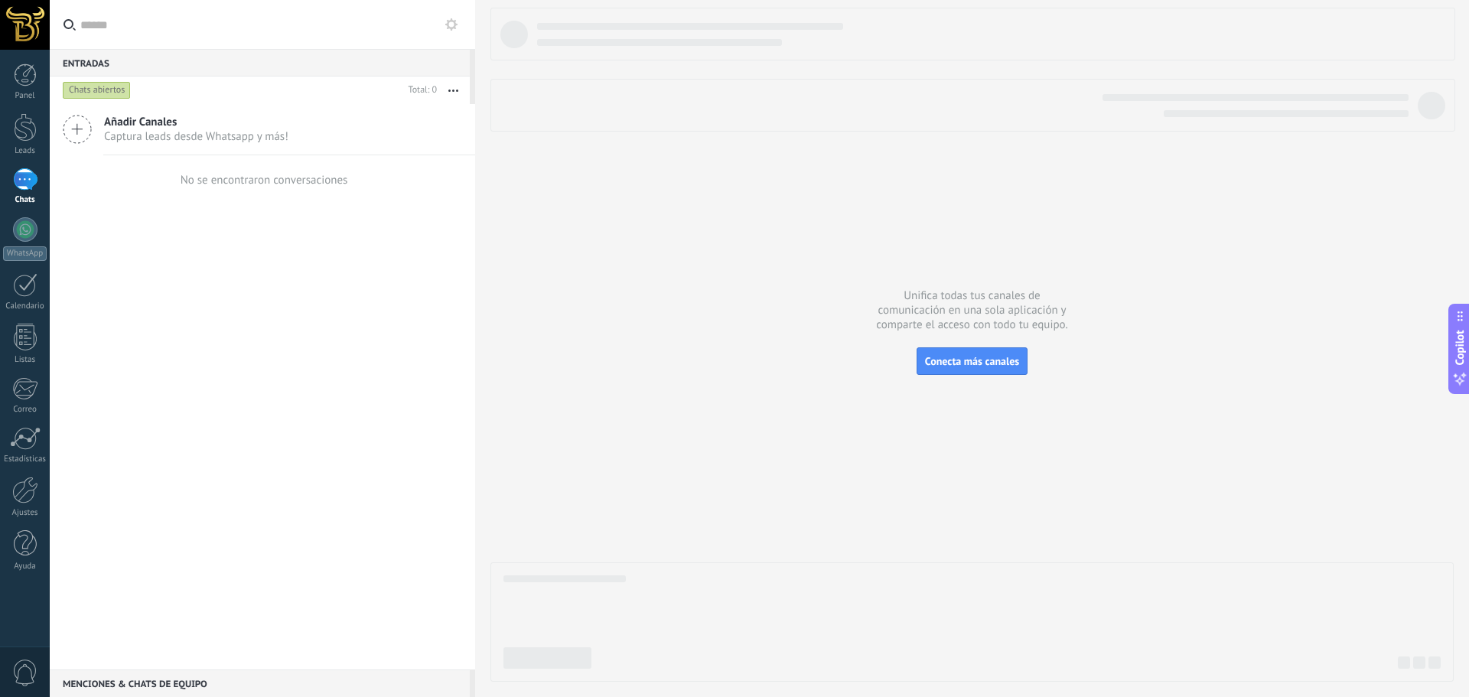
click at [24, 186] on div at bounding box center [25, 179] width 24 height 22
click at [646, 435] on div at bounding box center [973, 345] width 964 height 674
click at [21, 139] on div at bounding box center [25, 127] width 23 height 28
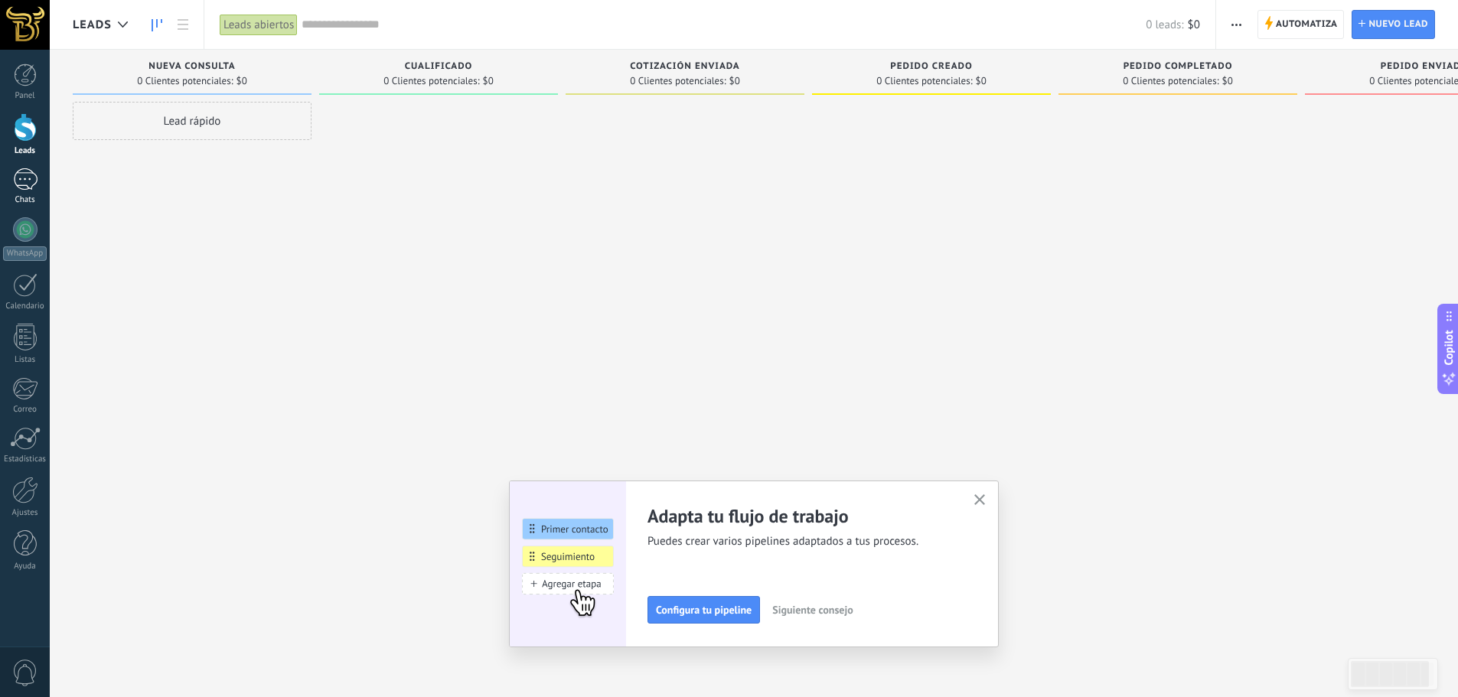
click at [34, 181] on div at bounding box center [25, 179] width 24 height 22
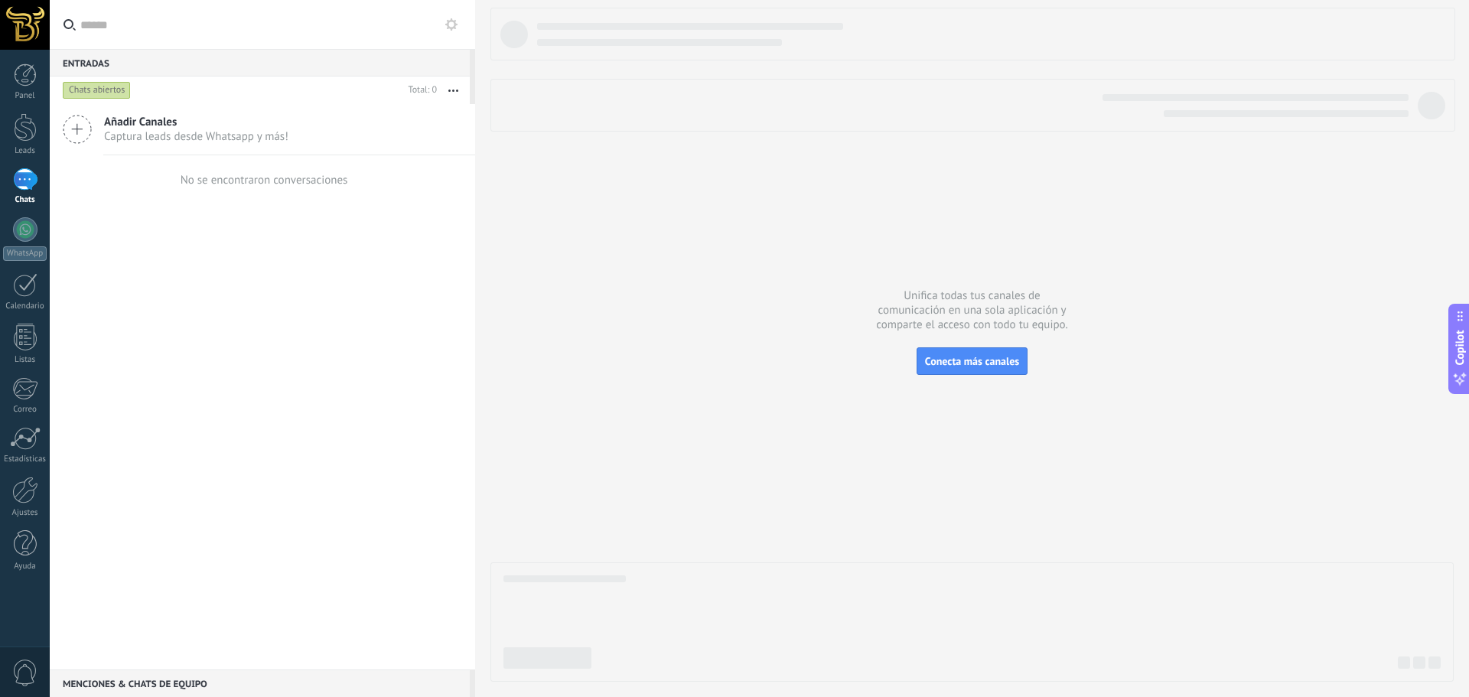
click at [173, 132] on span "Captura leads desde Whatsapp y más!" at bounding box center [196, 136] width 184 height 15
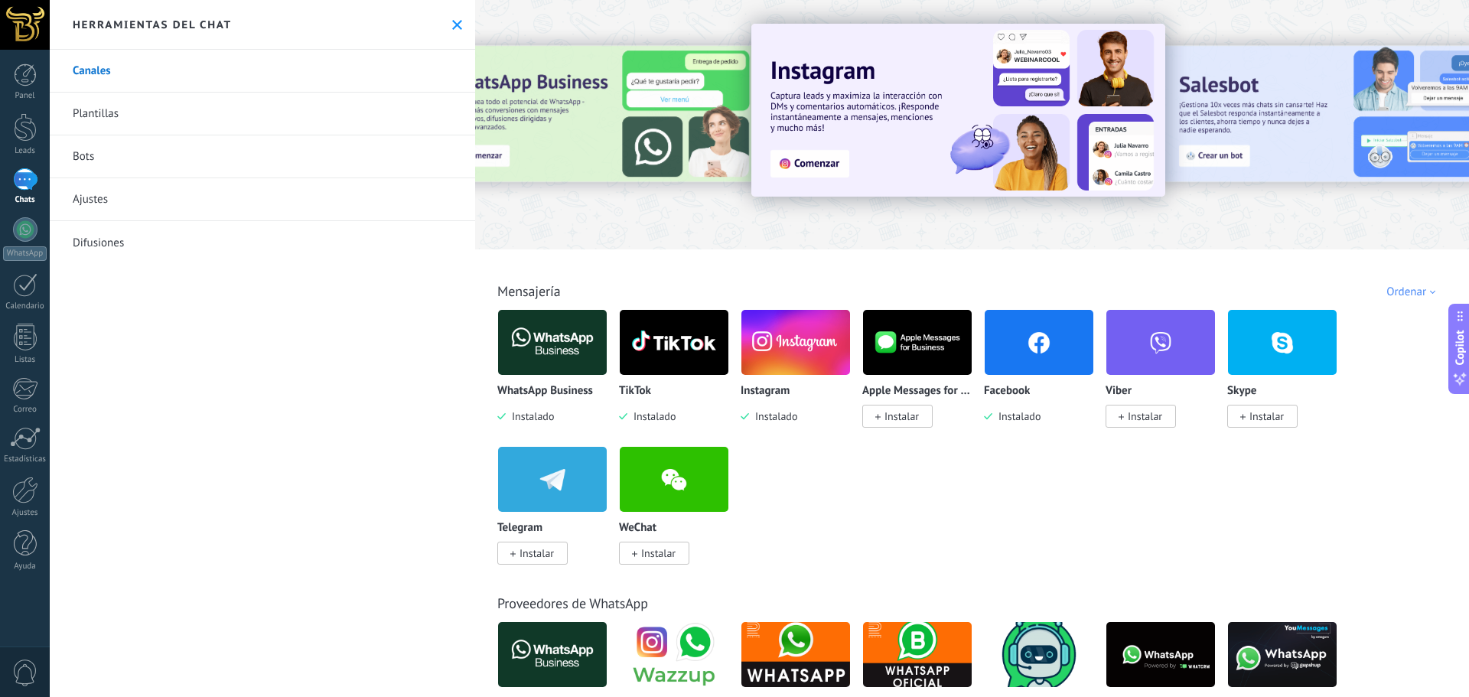
click at [133, 118] on link "Plantillas" at bounding box center [263, 114] width 426 height 43
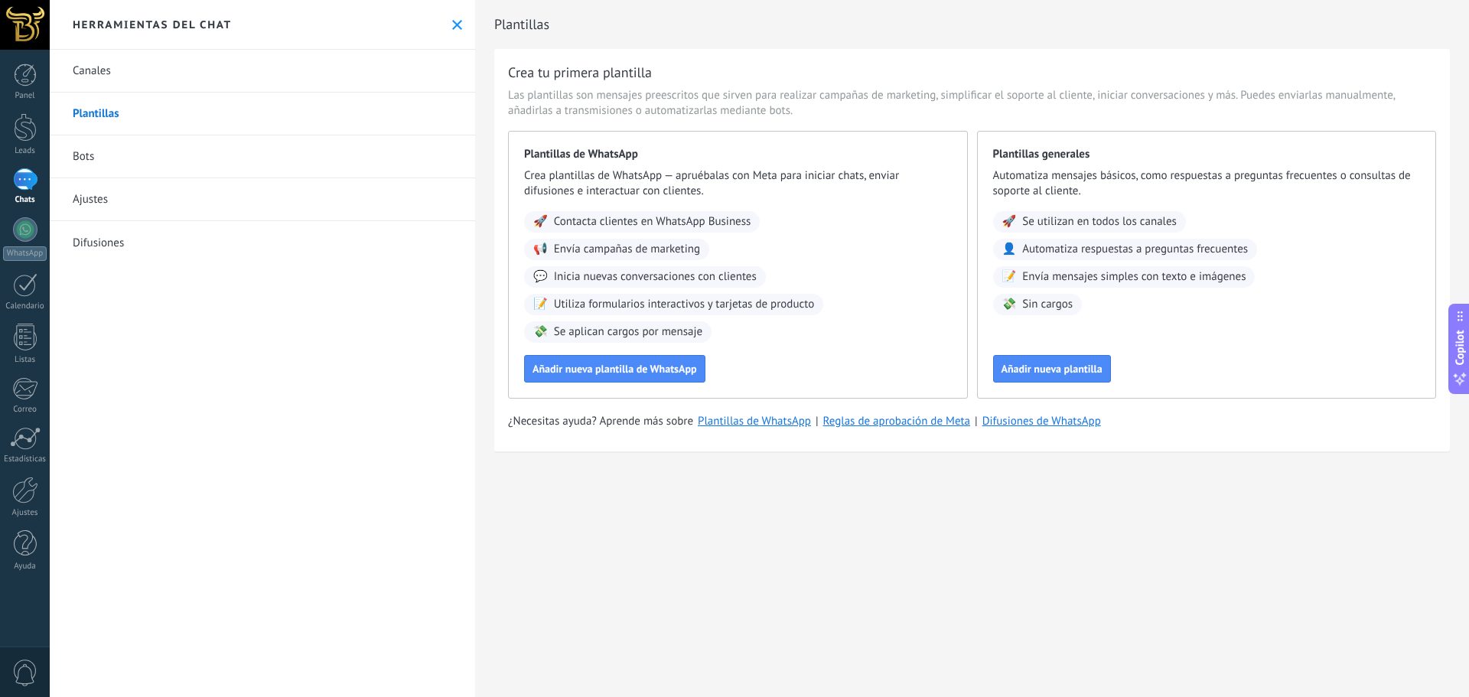
click at [152, 166] on link "Bots" at bounding box center [263, 156] width 426 height 43
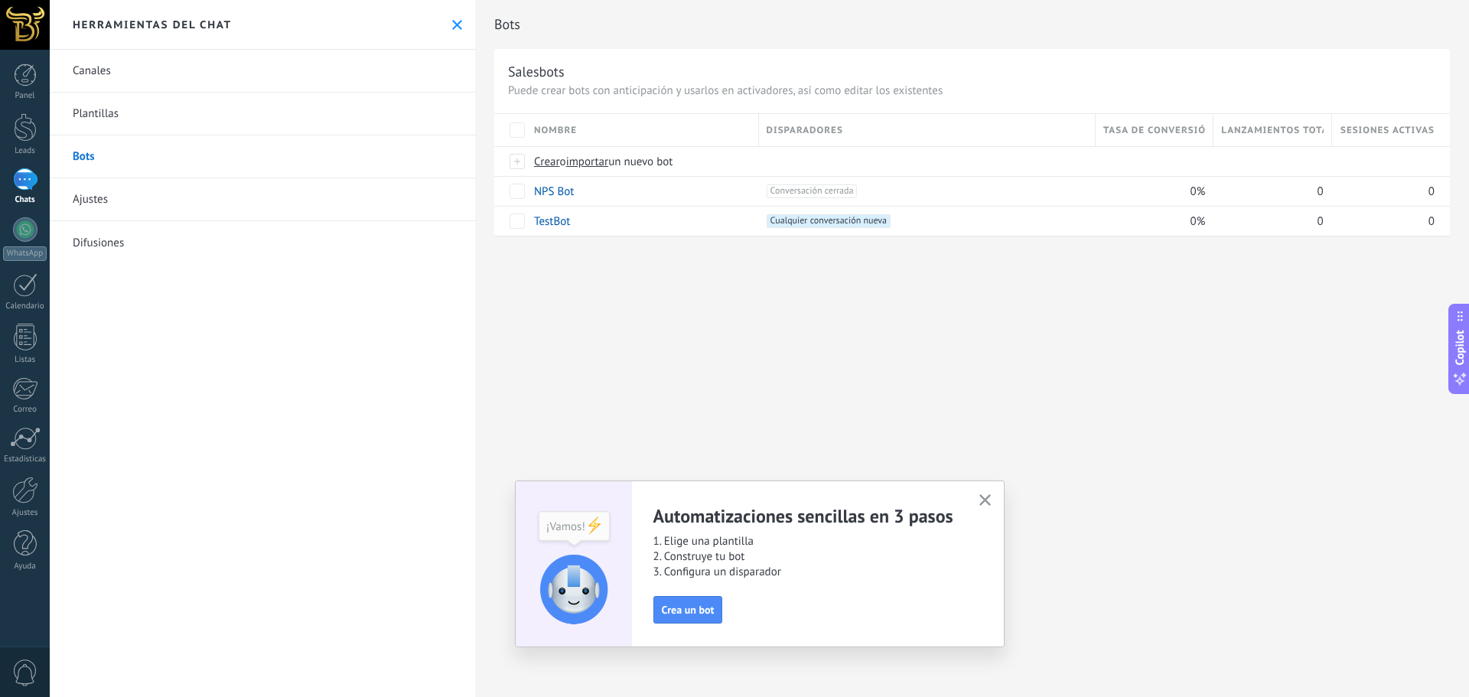
click at [109, 201] on link "Ajustes" at bounding box center [263, 199] width 426 height 43
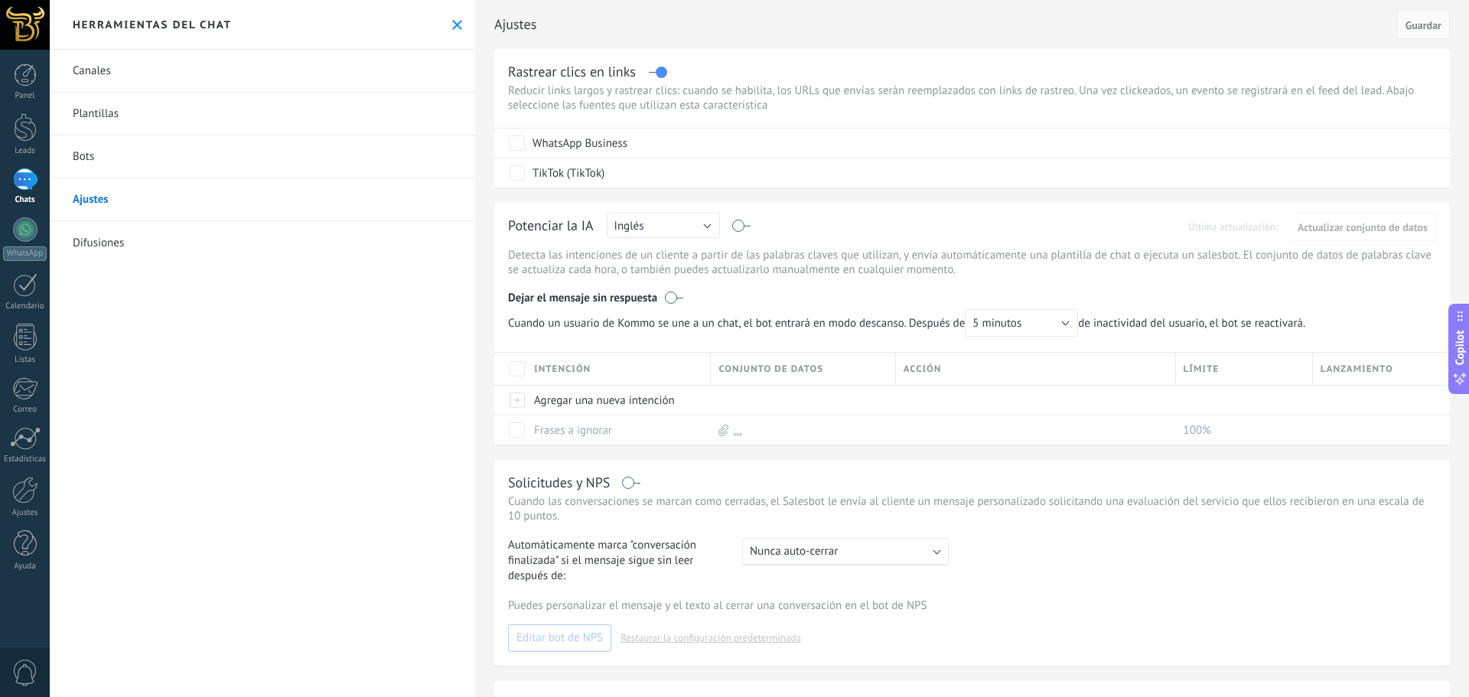
click at [106, 249] on link "Difusiones" at bounding box center [263, 242] width 426 height 43
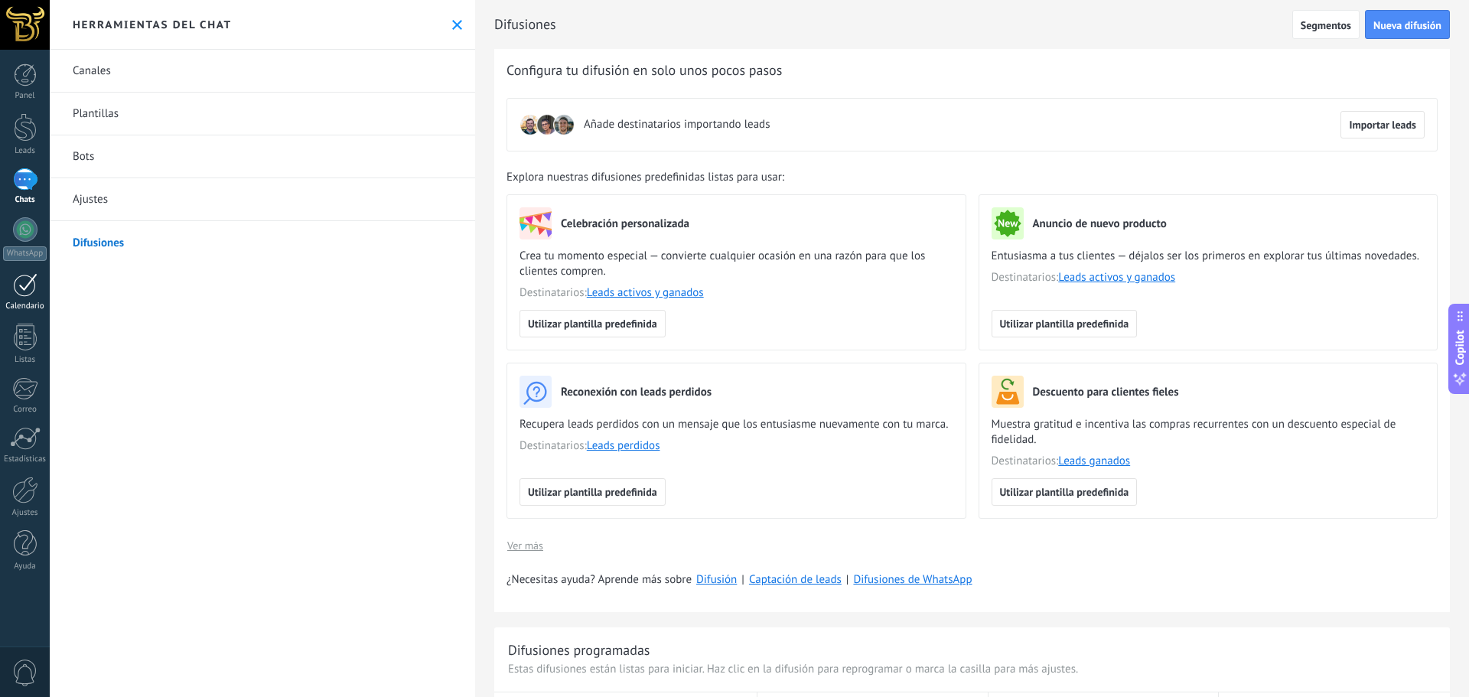
click at [26, 304] on div "Calendario" at bounding box center [25, 307] width 44 height 10
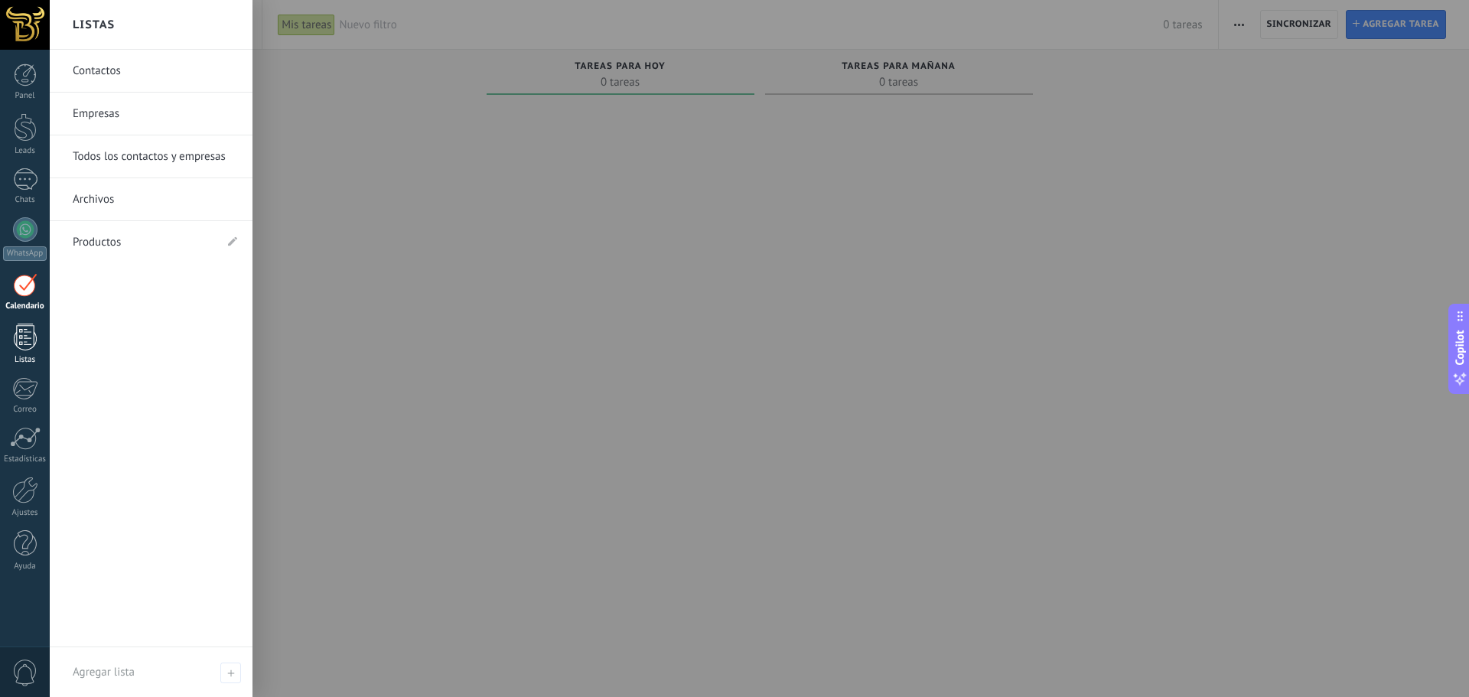
click at [31, 349] on div at bounding box center [25, 337] width 23 height 27
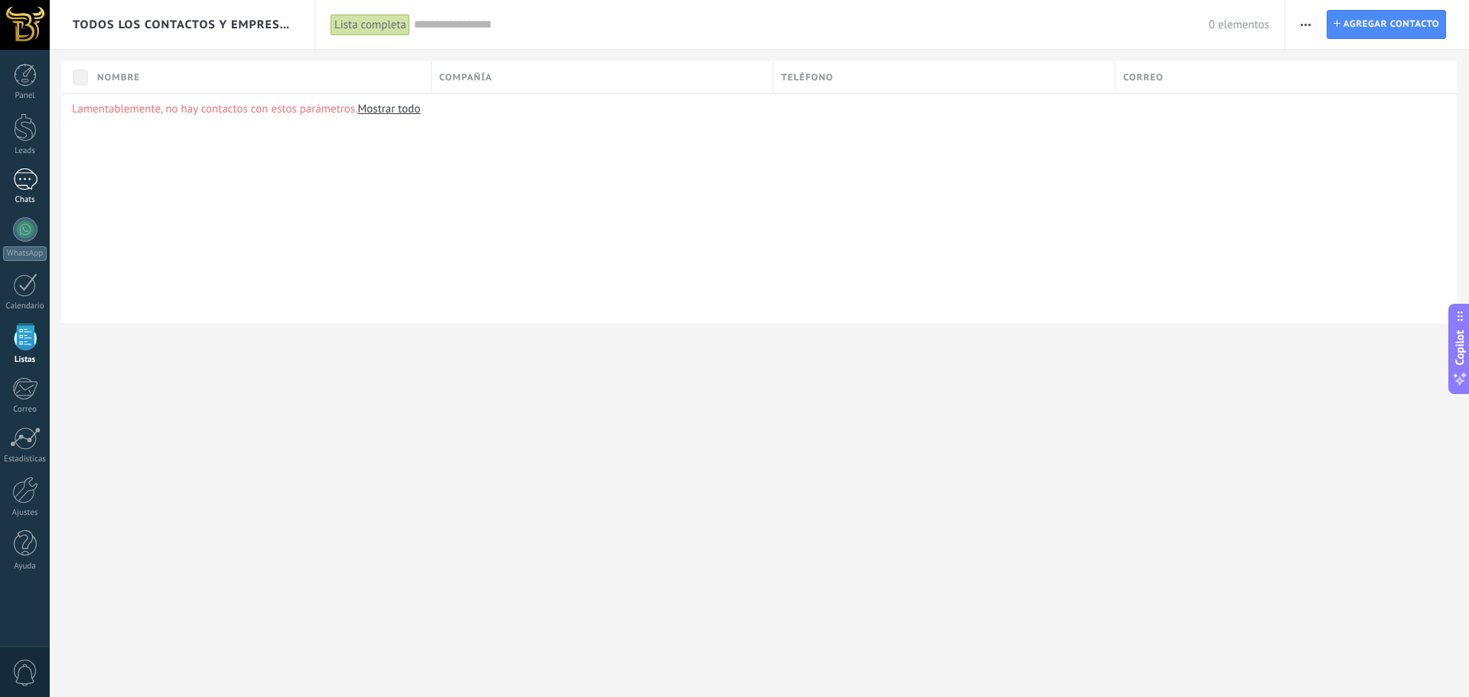
click at [24, 177] on div at bounding box center [25, 179] width 24 height 22
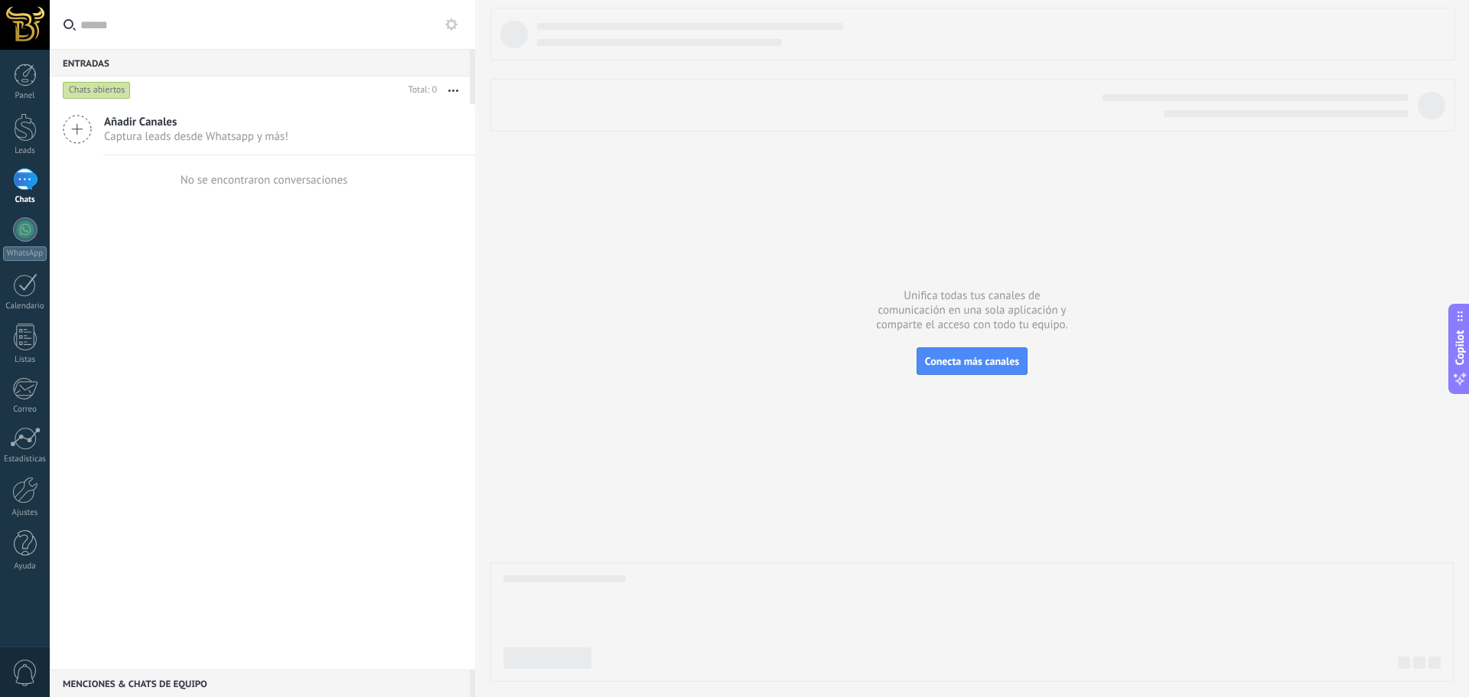
drag, startPoint x: 981, startPoint y: 369, endPoint x: 620, endPoint y: 519, distance: 391.2
click at [622, 537] on div "Unifica todas tus canales de comunicación en una sola aplicación y comparte el …" at bounding box center [972, 348] width 994 height 697
click at [455, 90] on icon "button" at bounding box center [453, 91] width 10 height 2
drag, startPoint x: 591, startPoint y: 214, endPoint x: 282, endPoint y: 153, distance: 314.3
click at [589, 214] on div at bounding box center [973, 345] width 964 height 674
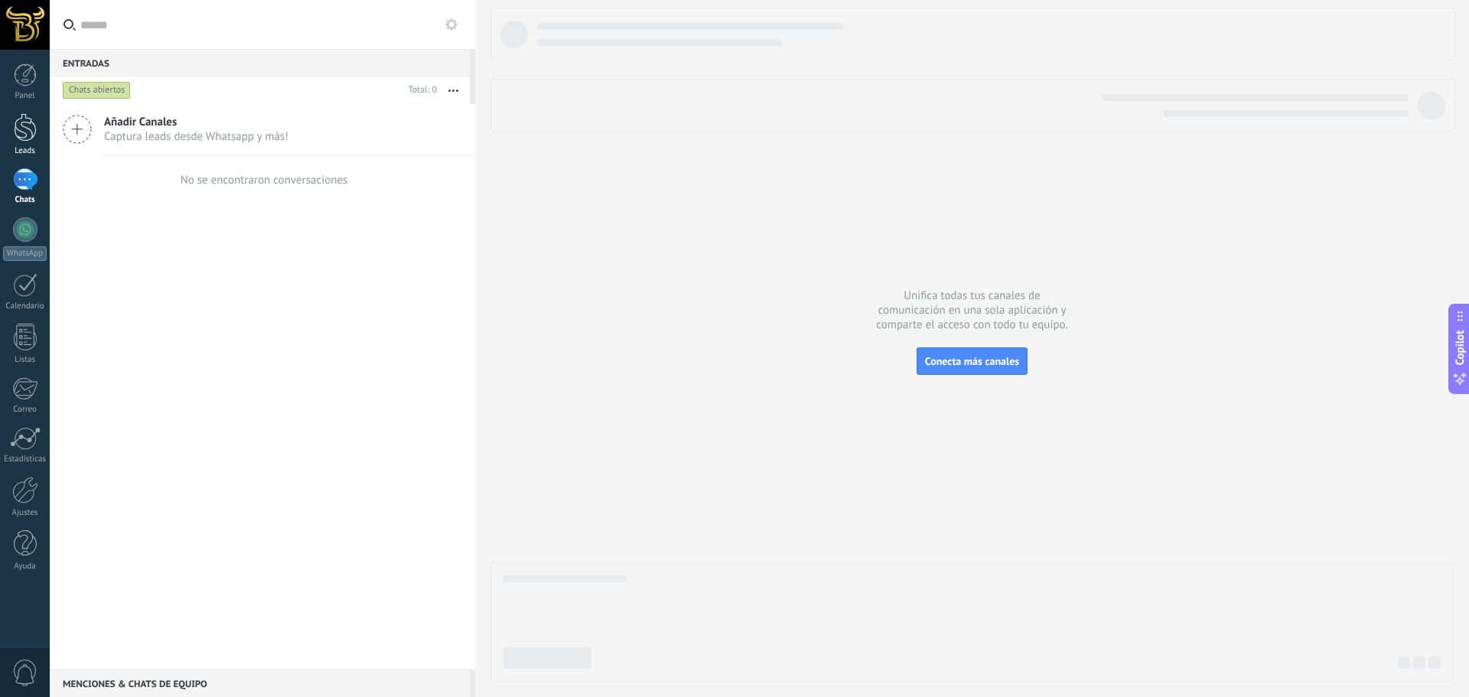
click at [32, 141] on div at bounding box center [25, 127] width 23 height 28
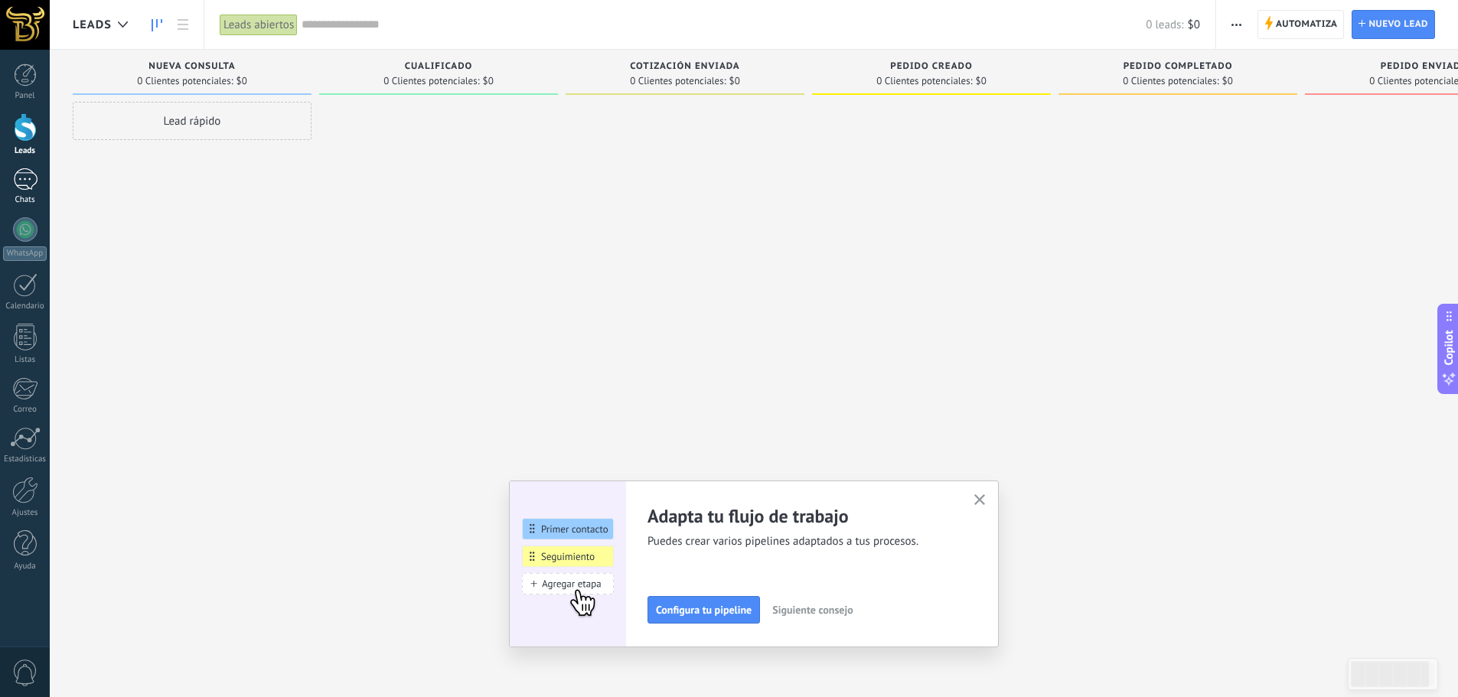
click at [39, 188] on link "Chats" at bounding box center [25, 186] width 50 height 37
